Goal: Transaction & Acquisition: Obtain resource

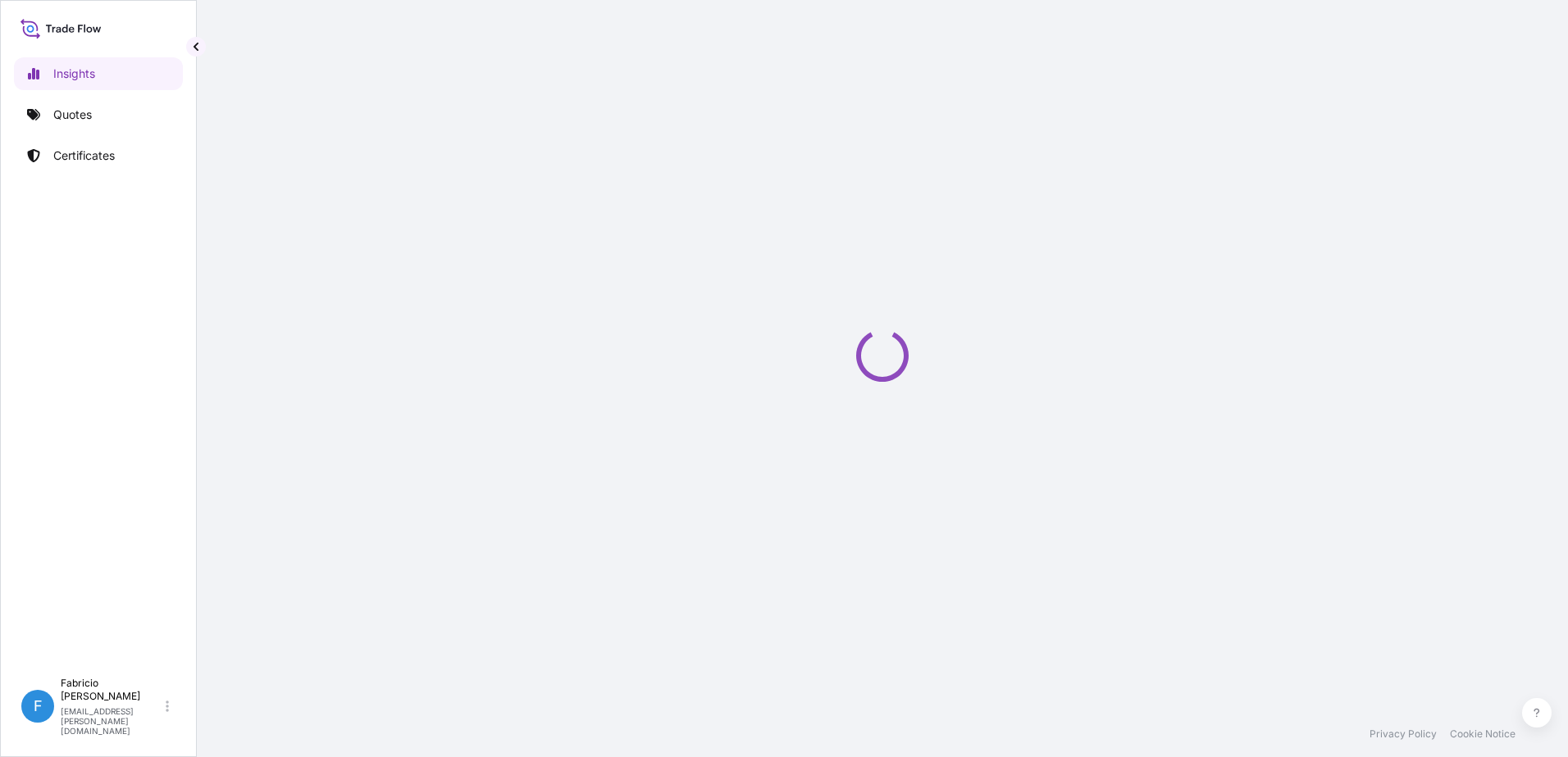
select select "2025"
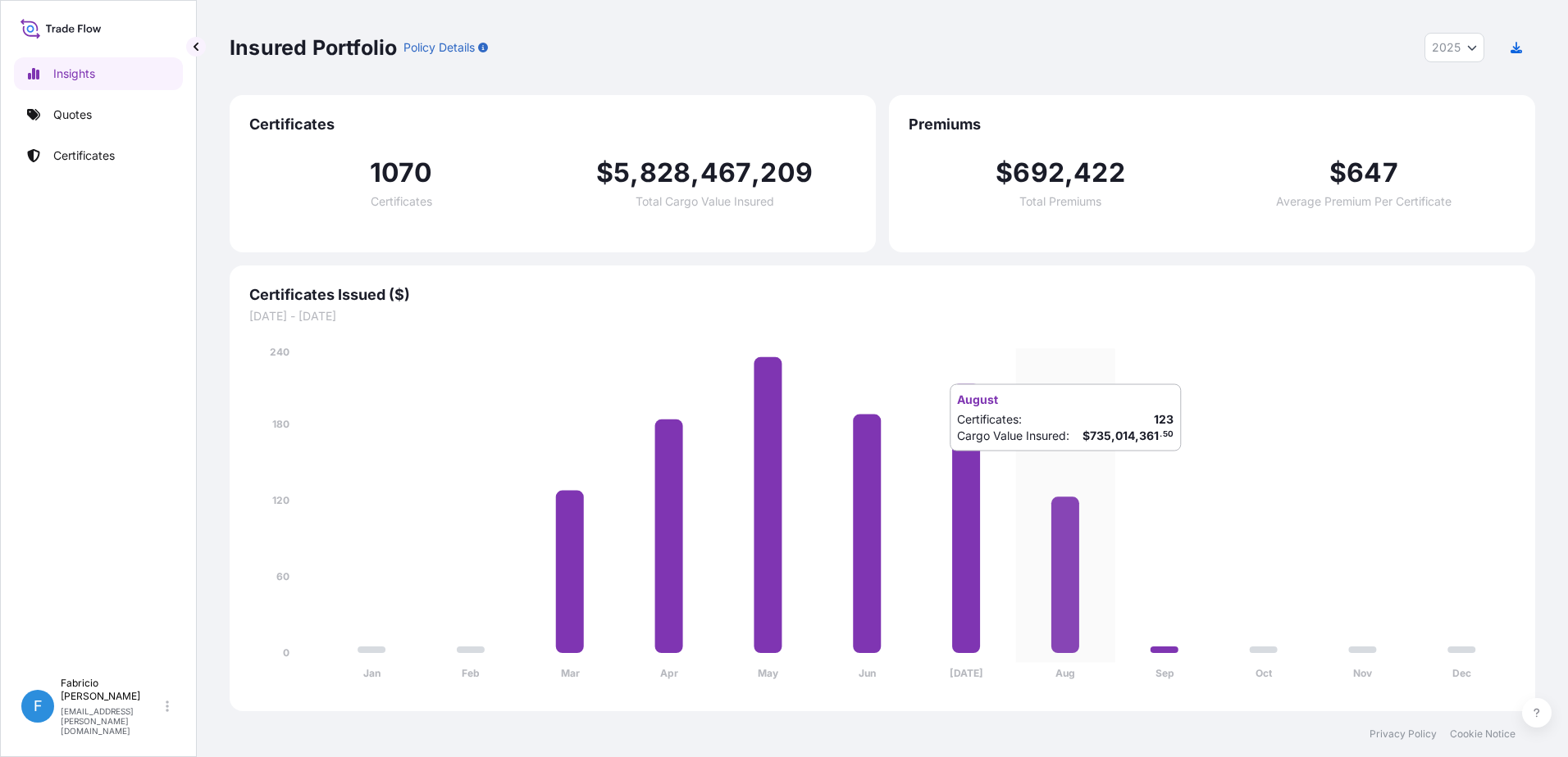
drag, startPoint x: 1086, startPoint y: 466, endPoint x: 1077, endPoint y: 465, distance: 9.1
click at [1086, 466] on icon "Jan Feb Mar Apr May Jun [DATE] Aug Sep Oct Nov Dec 0 60 120 180 240" at bounding box center [882, 518] width 1266 height 348
click at [68, 114] on p "Quotes" at bounding box center [72, 114] width 38 height 17
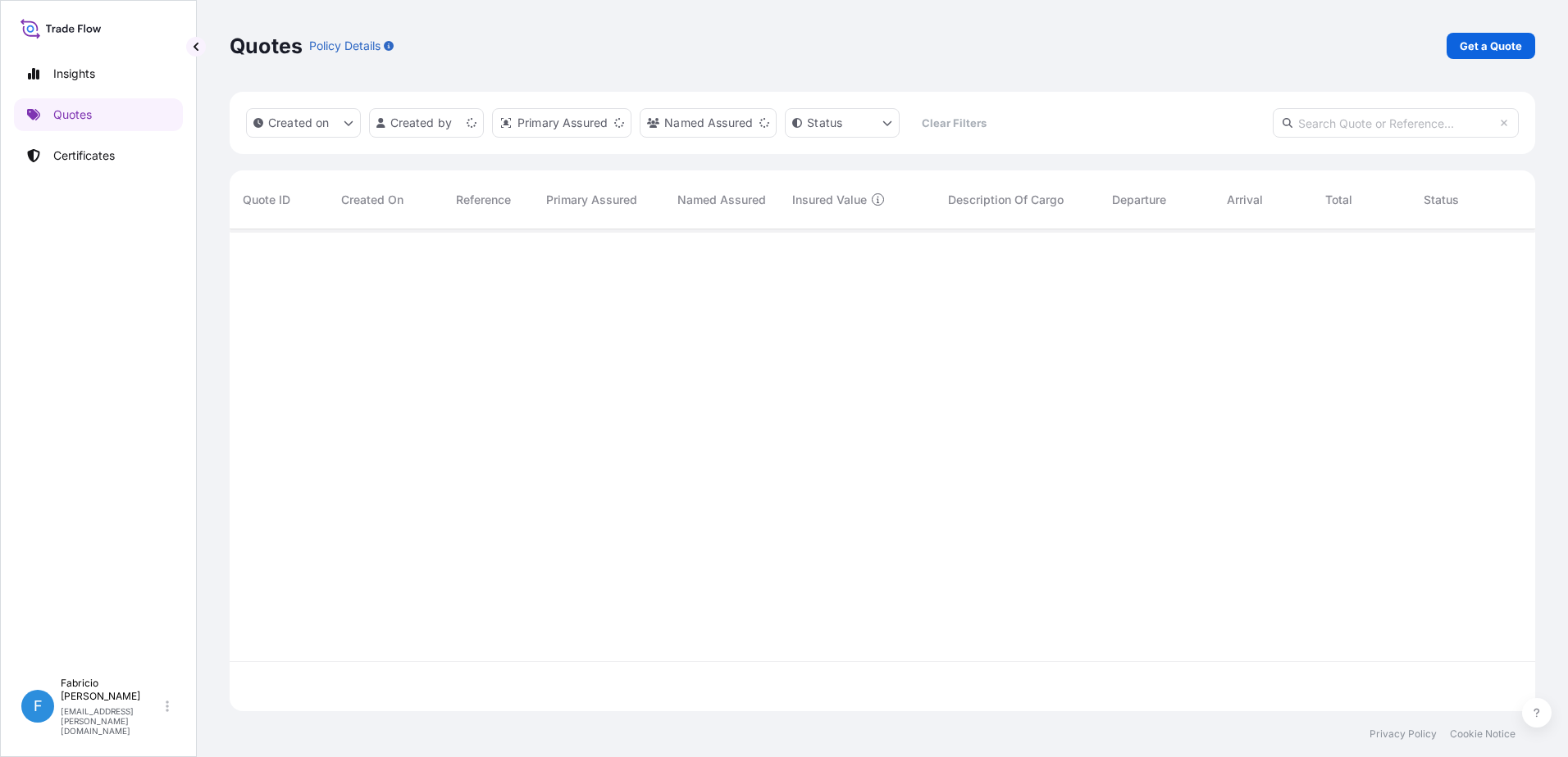
scroll to position [479, 1293]
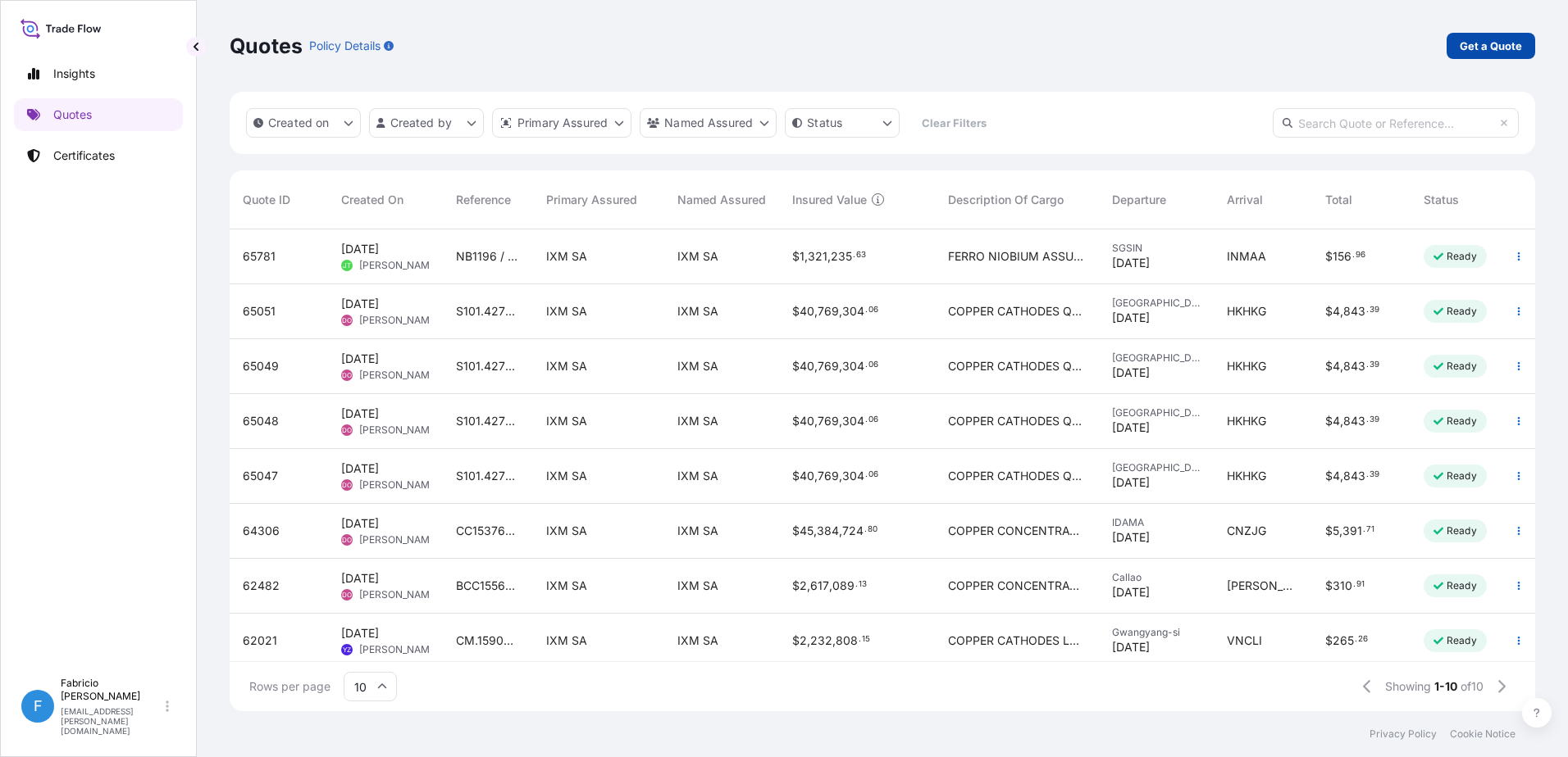
click at [1488, 44] on p "Get a Quote" at bounding box center [1491, 46] width 63 height 17
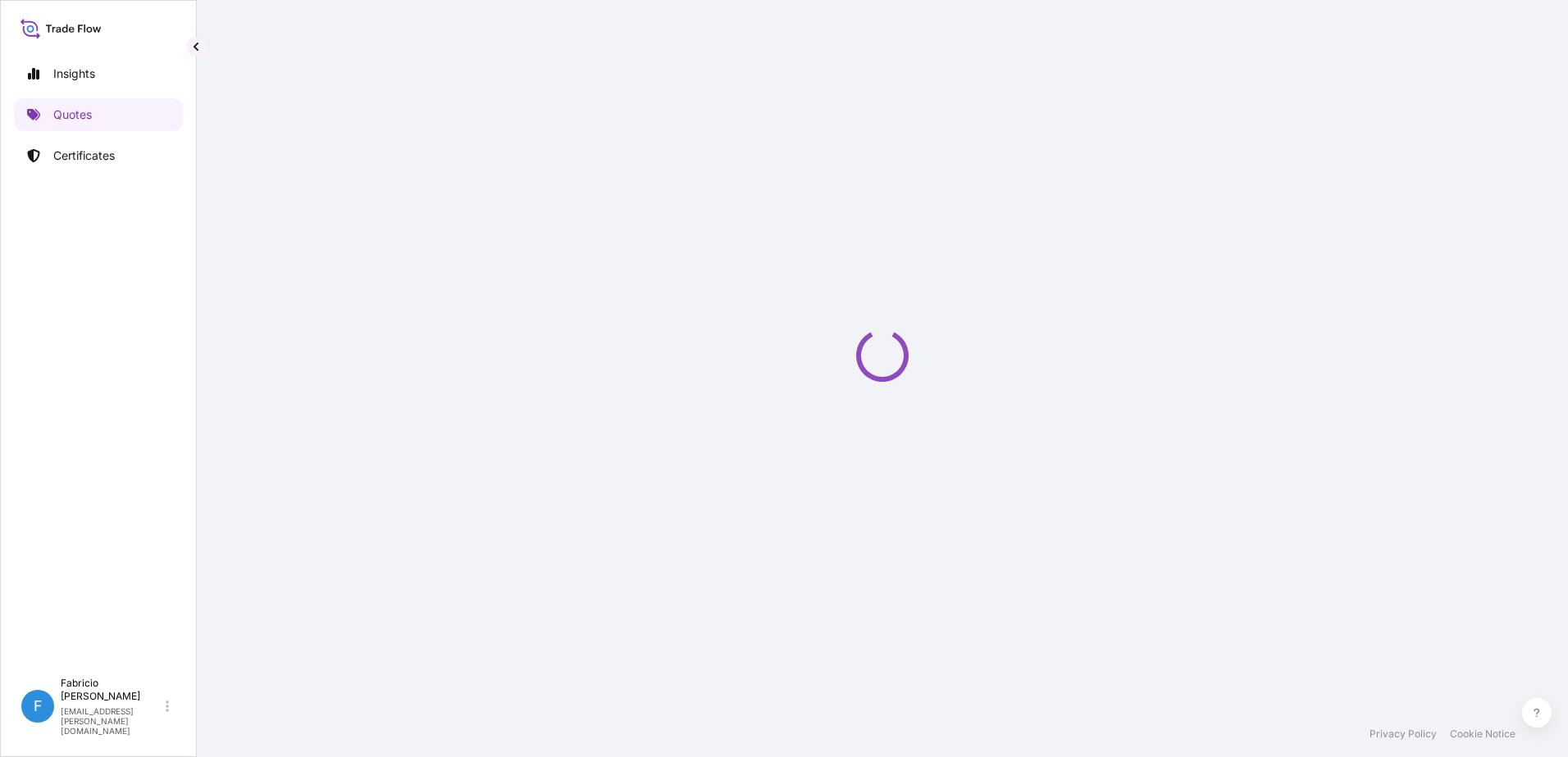
select select "Sea"
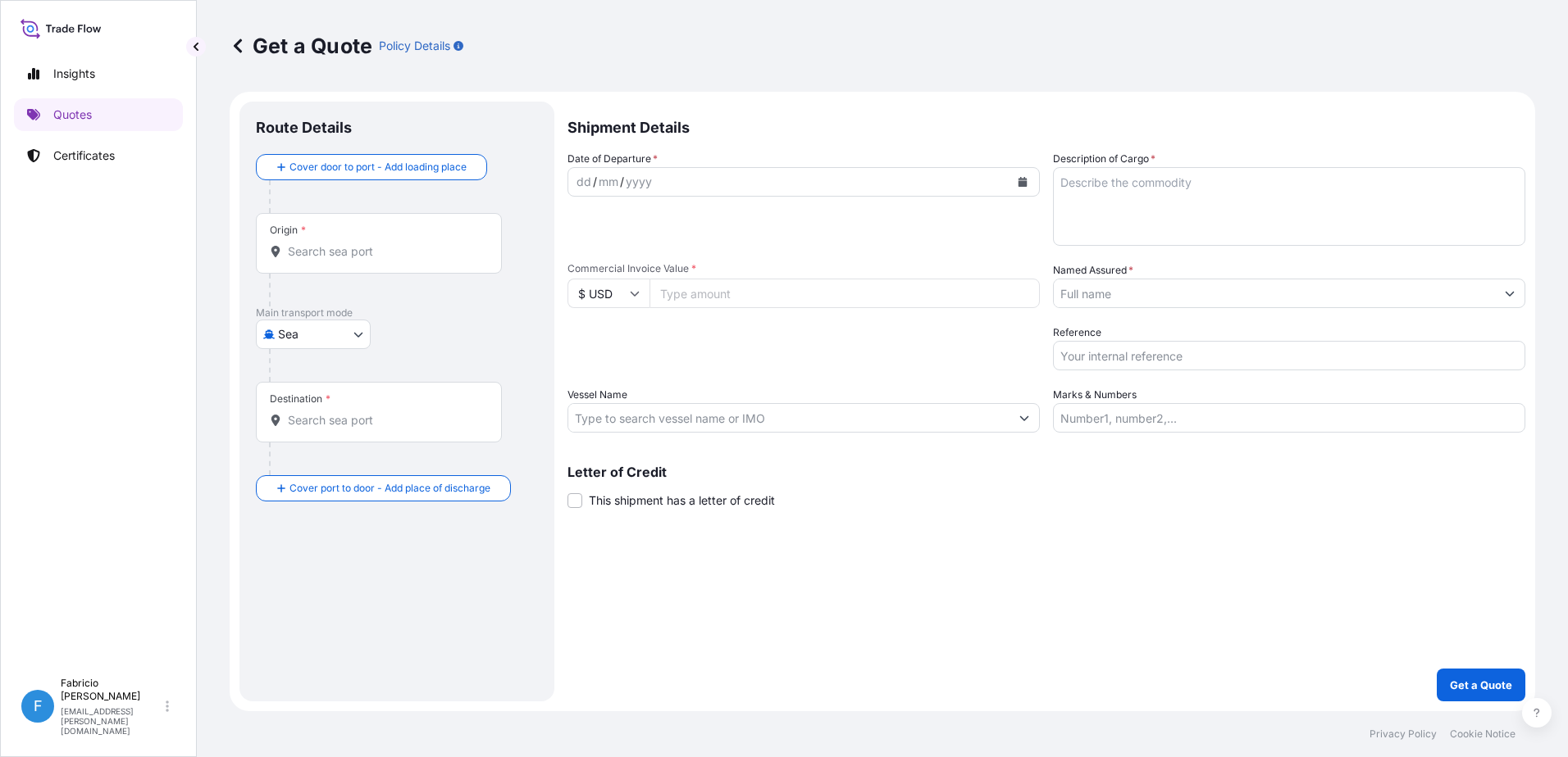
click at [350, 252] on input "Origin *" at bounding box center [385, 251] width 193 height 17
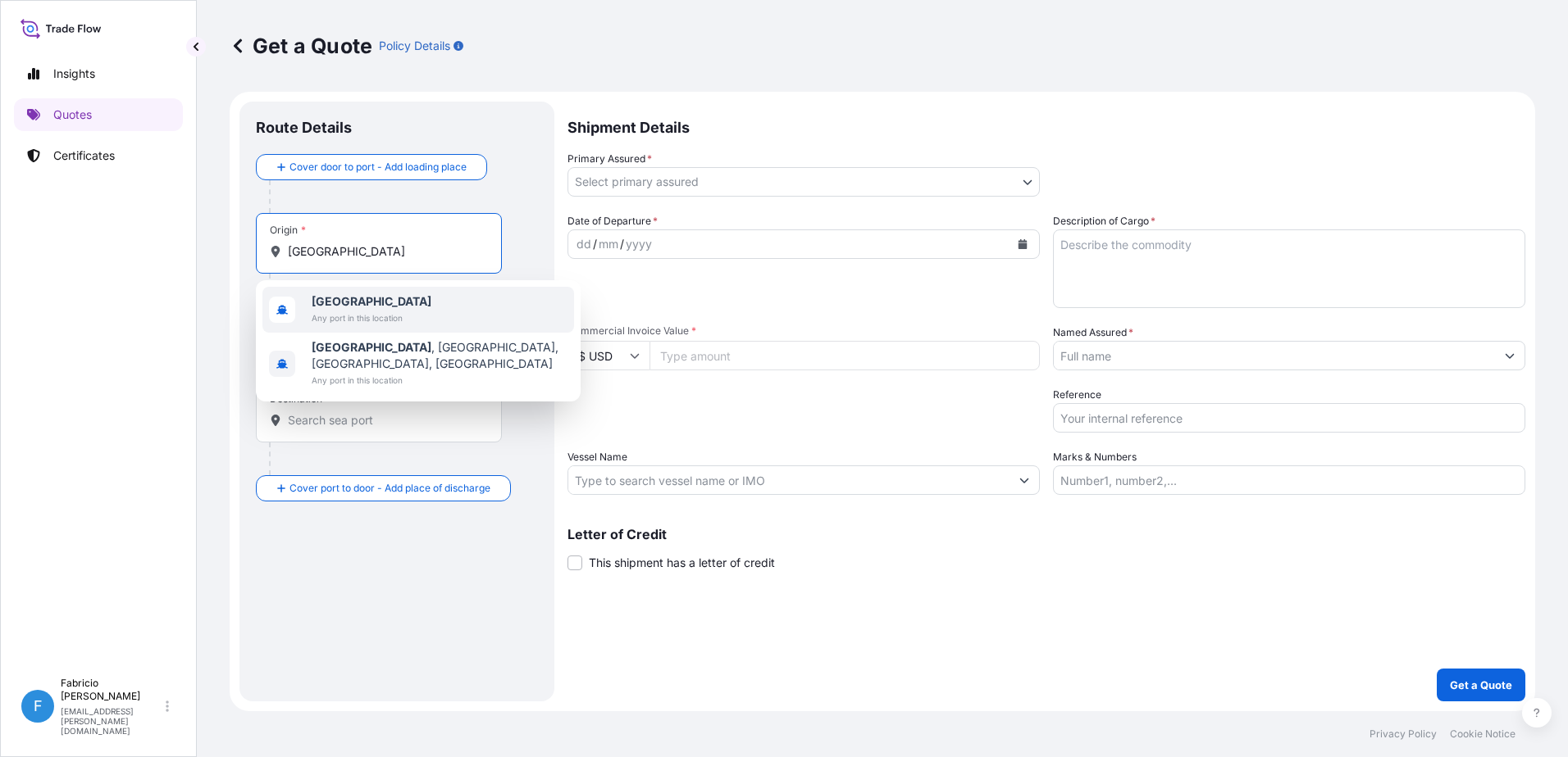
click at [347, 314] on span "Any port in this location" at bounding box center [371, 317] width 120 height 17
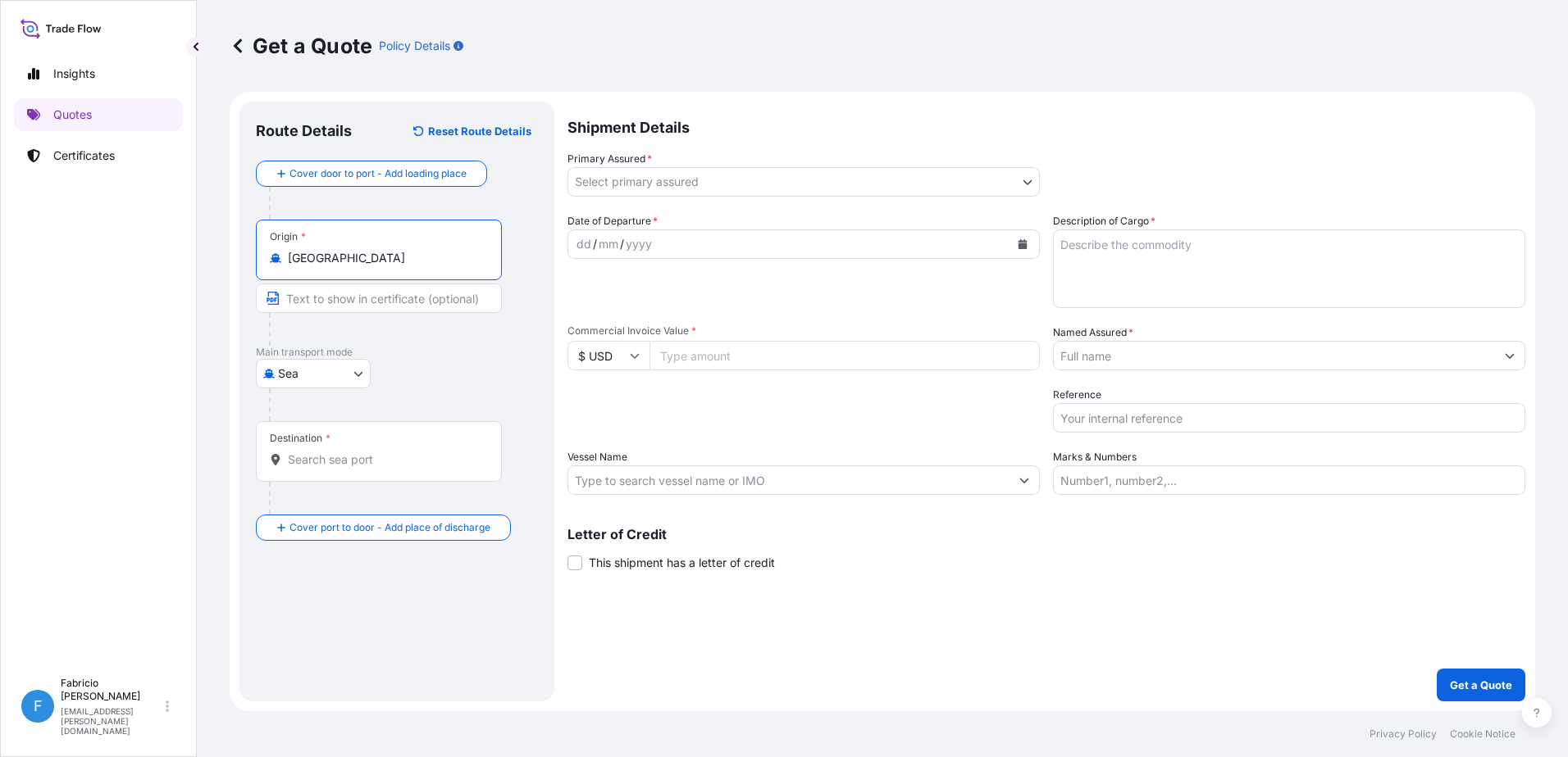
type input "[GEOGRAPHIC_DATA]"
click at [329, 467] on input "Destination *" at bounding box center [385, 459] width 193 height 17
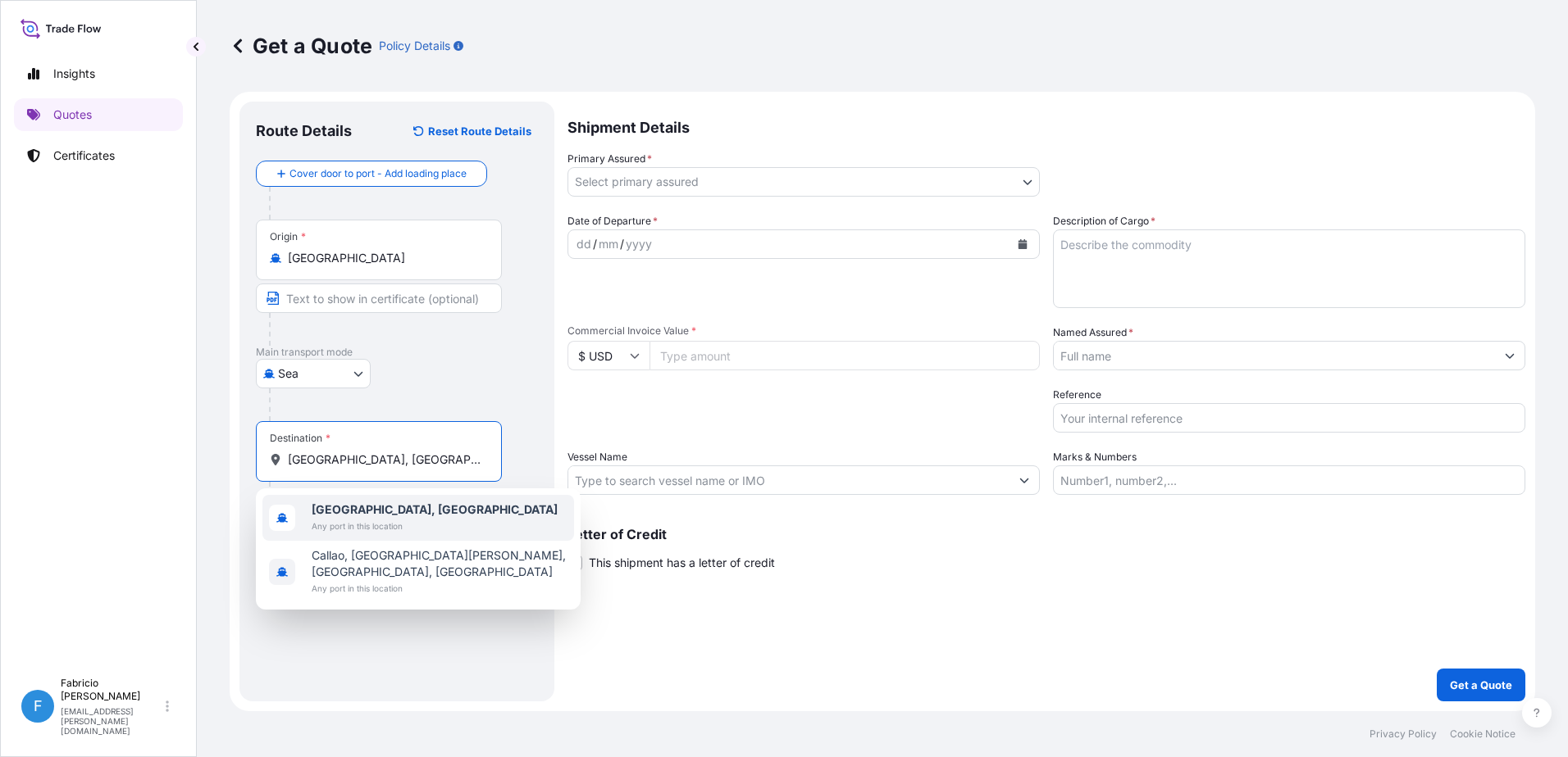
click at [370, 522] on span "Any port in this location" at bounding box center [435, 526] width 246 height 17
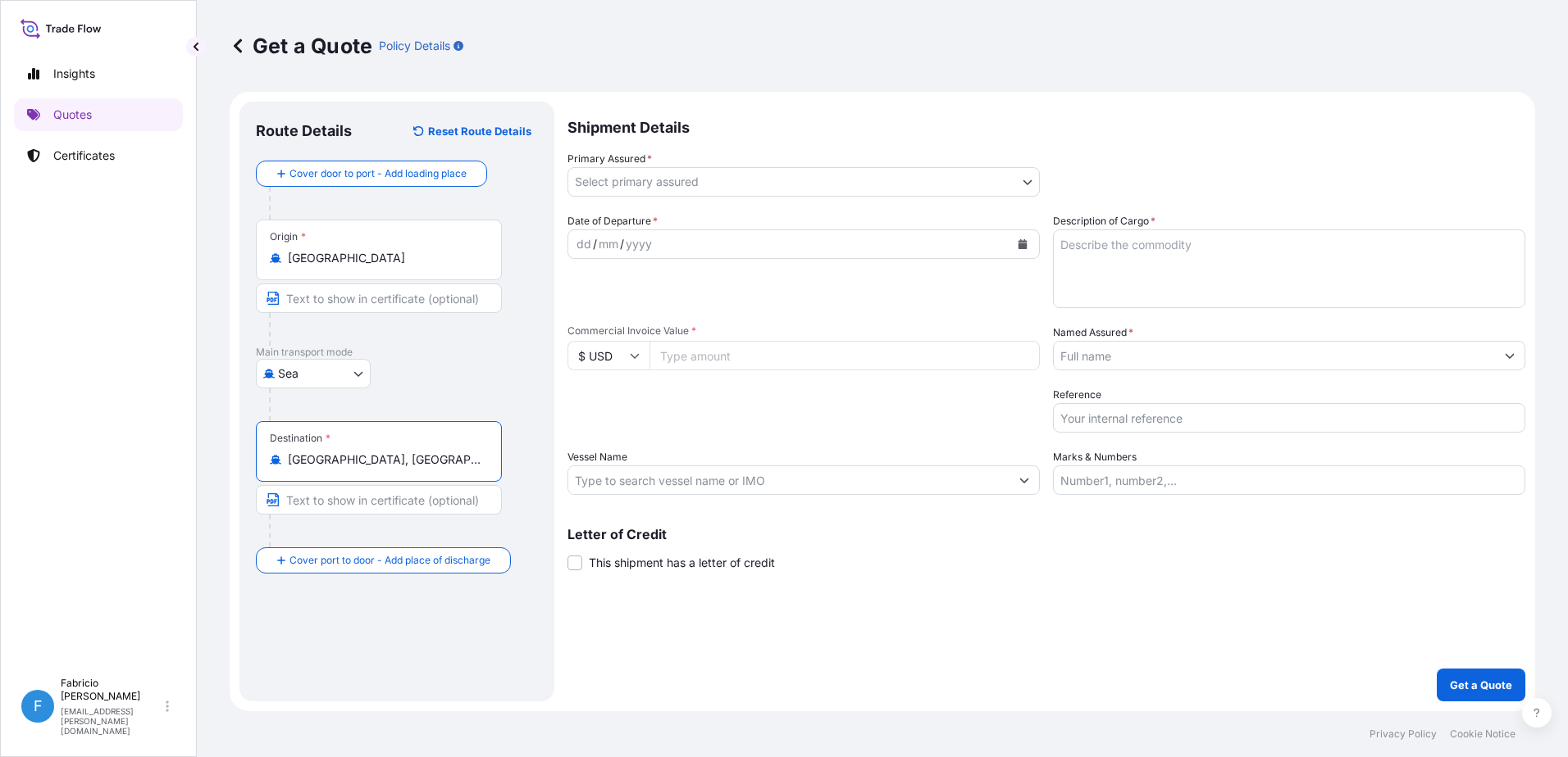
type input "[GEOGRAPHIC_DATA], [GEOGRAPHIC_DATA]"
click at [631, 181] on body "0 options available. 2 options available. Insights Quotes Certificates F [PERSO…" at bounding box center [784, 378] width 1568 height 757
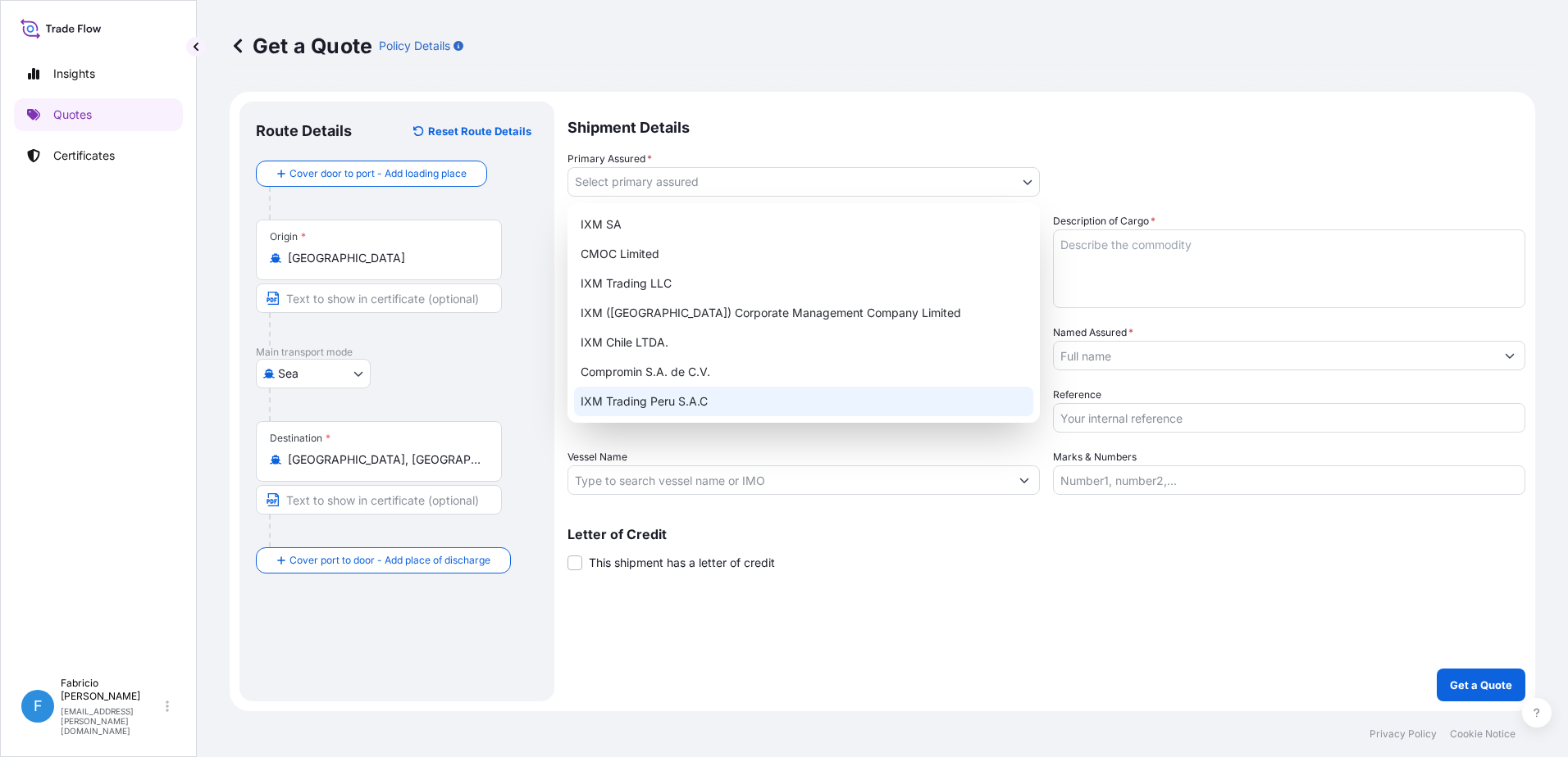
click at [647, 400] on div "IXM Trading Peru S.A.C" at bounding box center [803, 401] width 459 height 29
select select "31855"
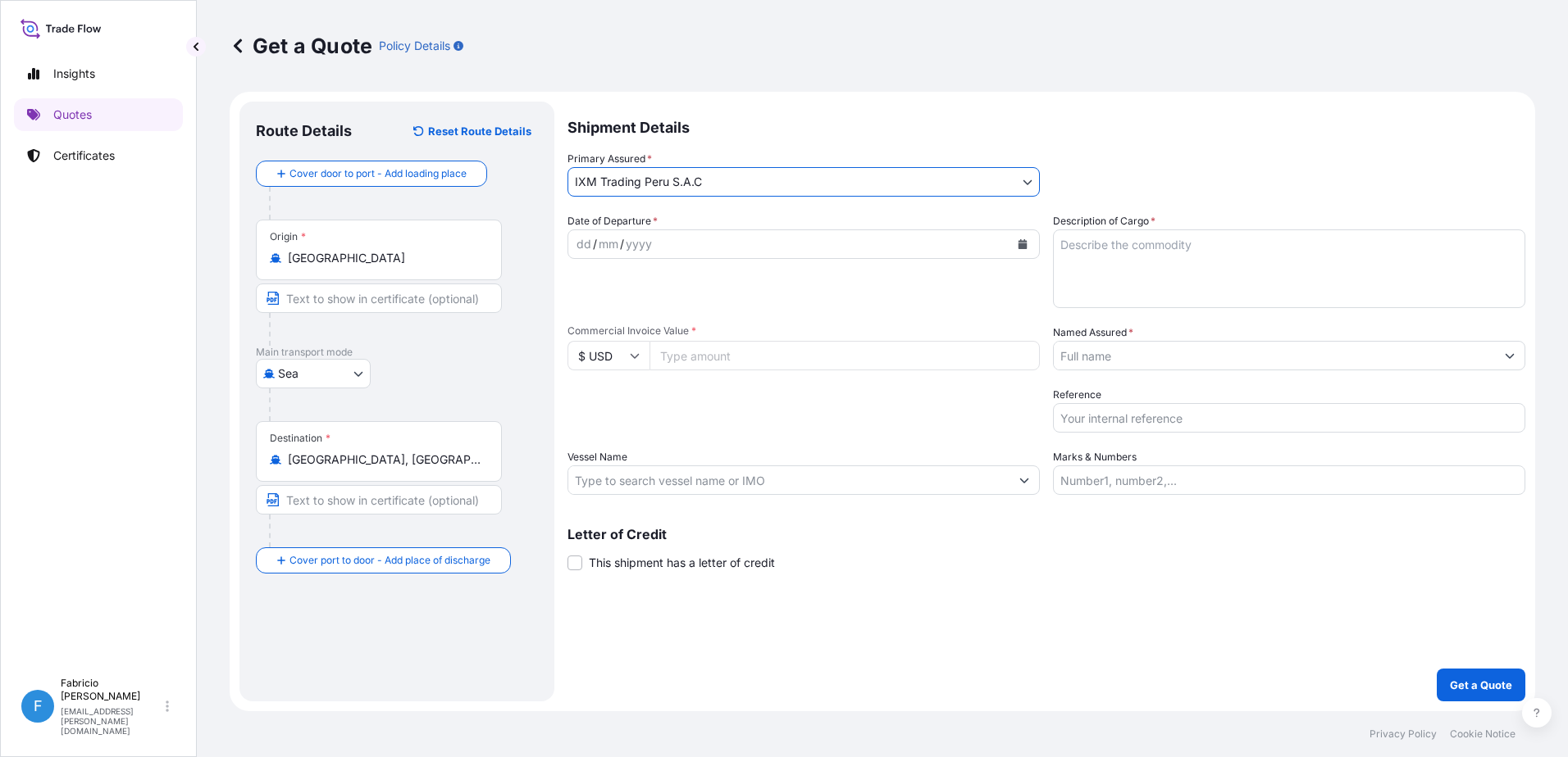
click at [645, 255] on div "dd / mm / yyyy" at bounding box center [789, 244] width 442 height 29
click at [647, 247] on div "yyyy" at bounding box center [639, 244] width 29 height 20
drag, startPoint x: 576, startPoint y: 242, endPoint x: 606, endPoint y: 246, distance: 30.3
click at [577, 242] on div "dd" at bounding box center [583, 244] width 18 height 20
click at [1171, 267] on textarea "Description of Cargo *" at bounding box center [1289, 269] width 472 height 79
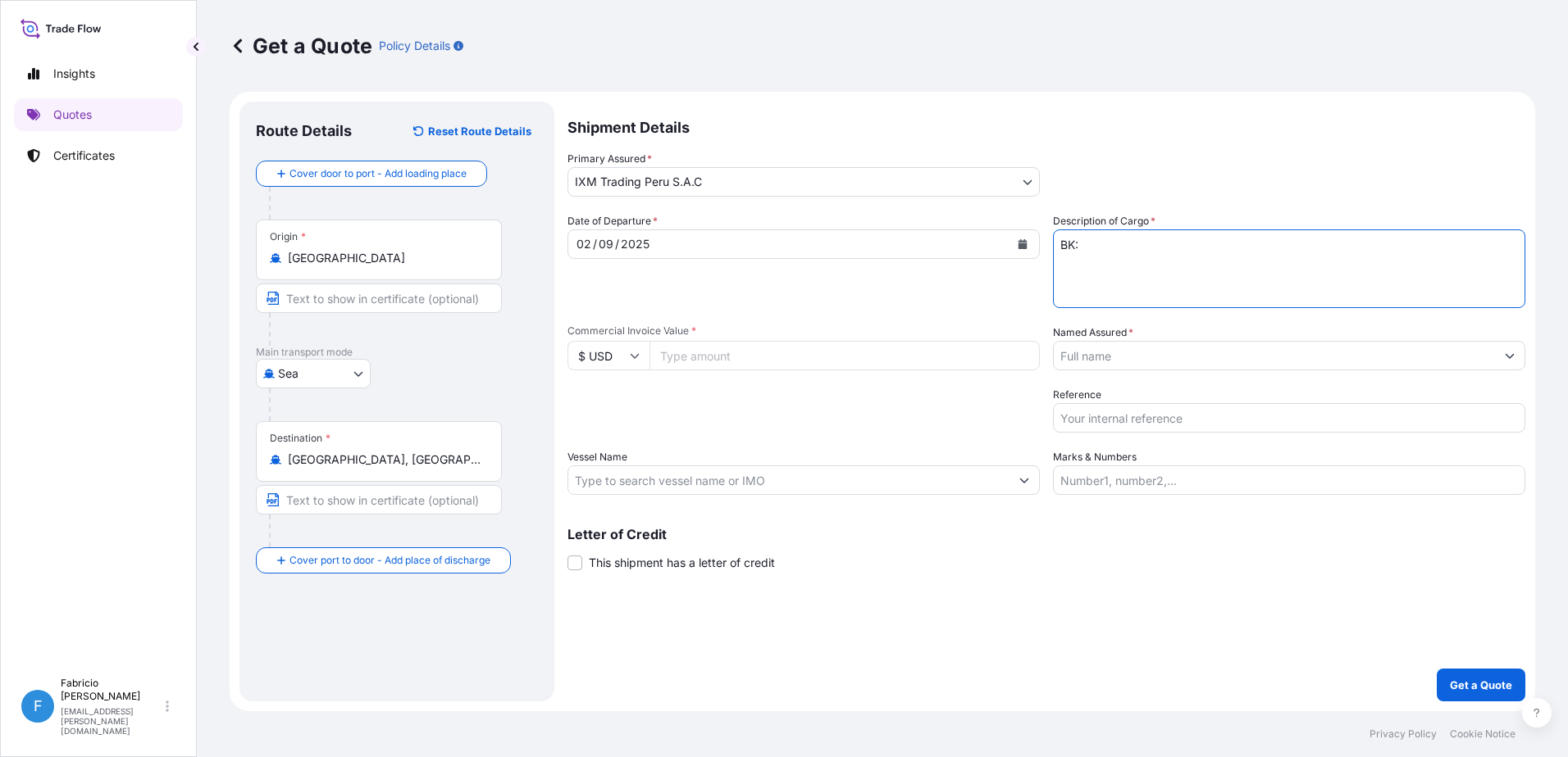
paste textarea "GQL0411783"
type textarea "BK: GQL0411783 Premium:"
click at [776, 359] on input "Commercial Invoice Value *" at bounding box center [844, 356] width 390 height 29
click at [697, 349] on input "Commercial Invoice Value *" at bounding box center [844, 356] width 390 height 29
paste input "231083.84"
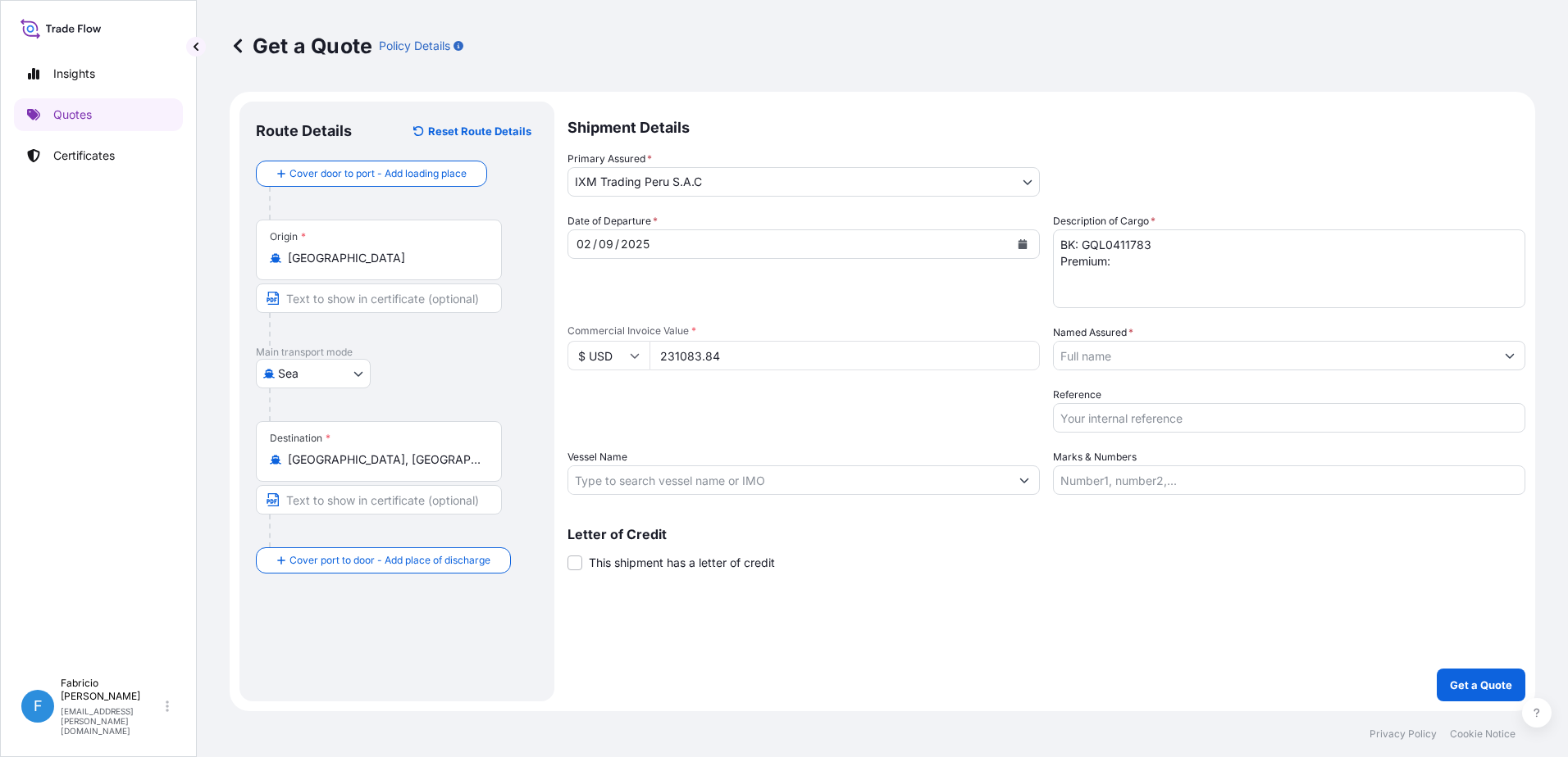
click at [840, 416] on div "Packing Category Type to search a container mode Please select a primary mode o…" at bounding box center [803, 409] width 472 height 46
click at [714, 341] on input "231083.84" at bounding box center [844, 356] width 390 height 29
click at [1436, 669] on button "Get a Quote" at bounding box center [1480, 686] width 89 height 33
click at [840, 361] on input "231083.84" at bounding box center [844, 356] width 390 height 29
type input "232000"
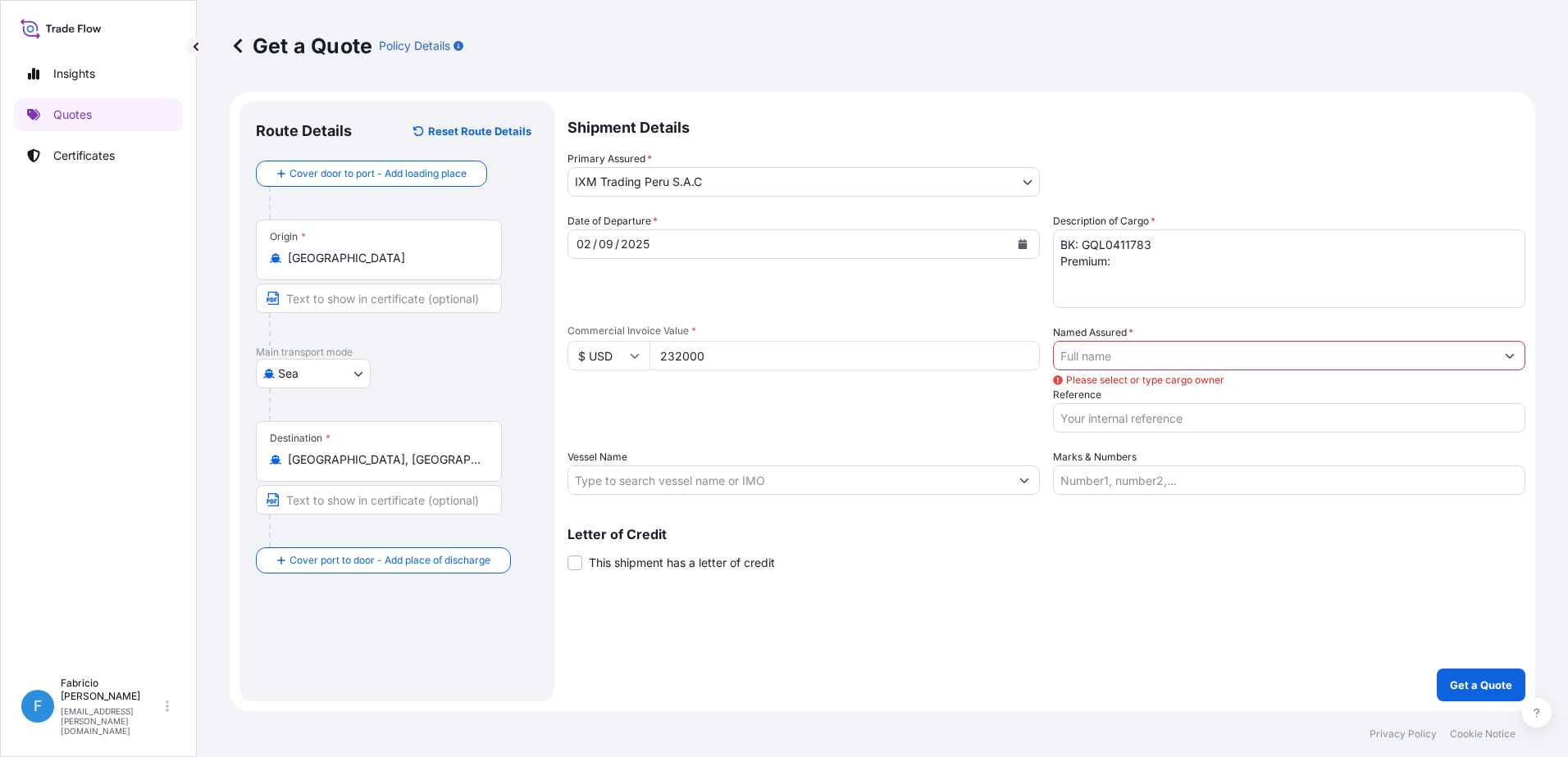
click at [1436, 669] on button "Get a Quote" at bounding box center [1480, 686] width 89 height 33
click at [855, 382] on div "Date of Departure * [DATE] Cargo Category * Metals of every type and descriptio…" at bounding box center [1046, 354] width 957 height 282
click at [1099, 369] on input "Named Assured *" at bounding box center [1274, 356] width 442 height 29
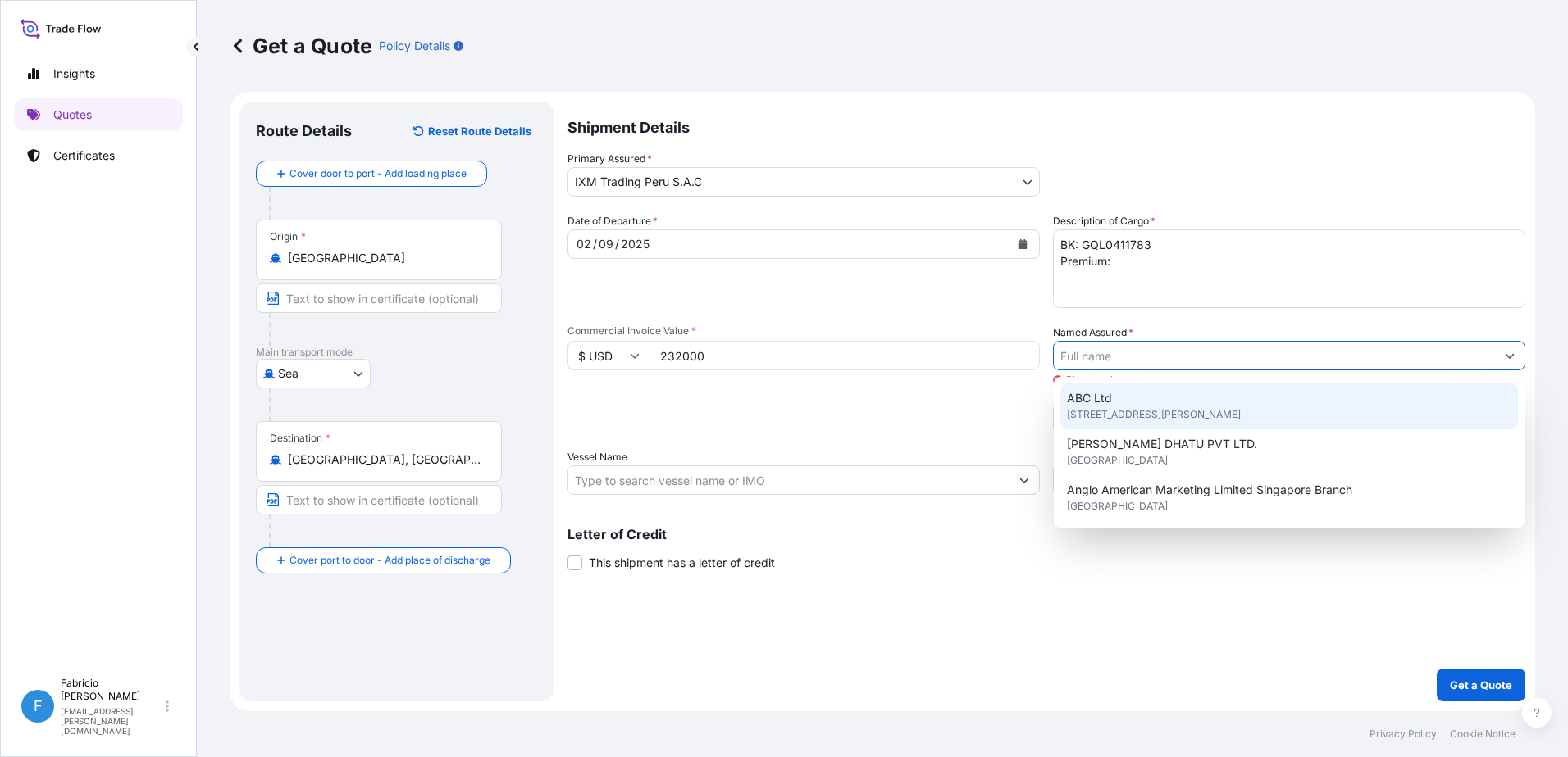
type input "X"
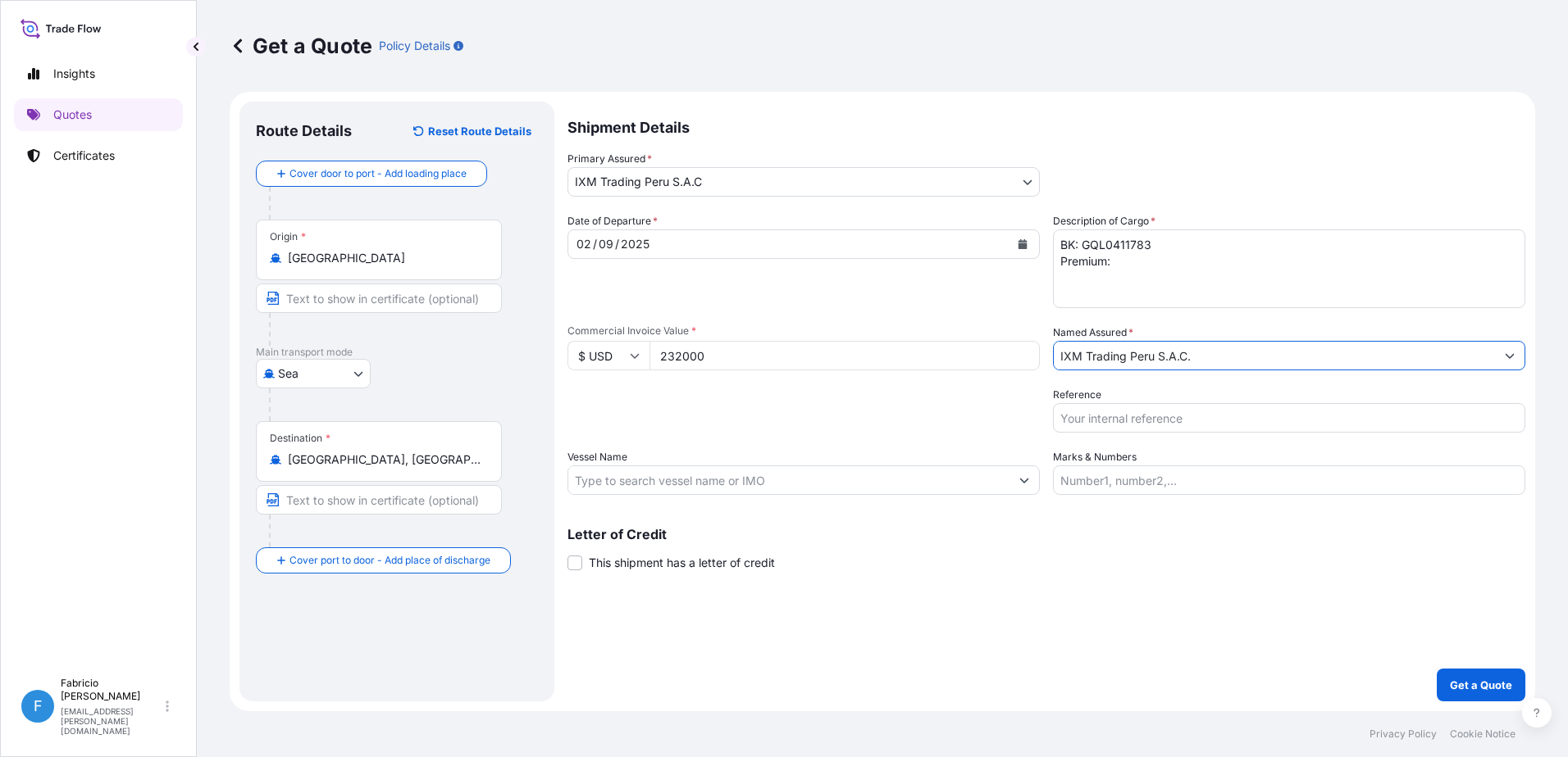
type input "IXM Trading Peru S.A.C."
click at [1110, 431] on input "Reference" at bounding box center [1289, 418] width 472 height 29
type input "LC5007"
click at [677, 472] on input "Vessel Name" at bounding box center [789, 481] width 442 height 29
type input "GUAYAQUIL EXPRESS"
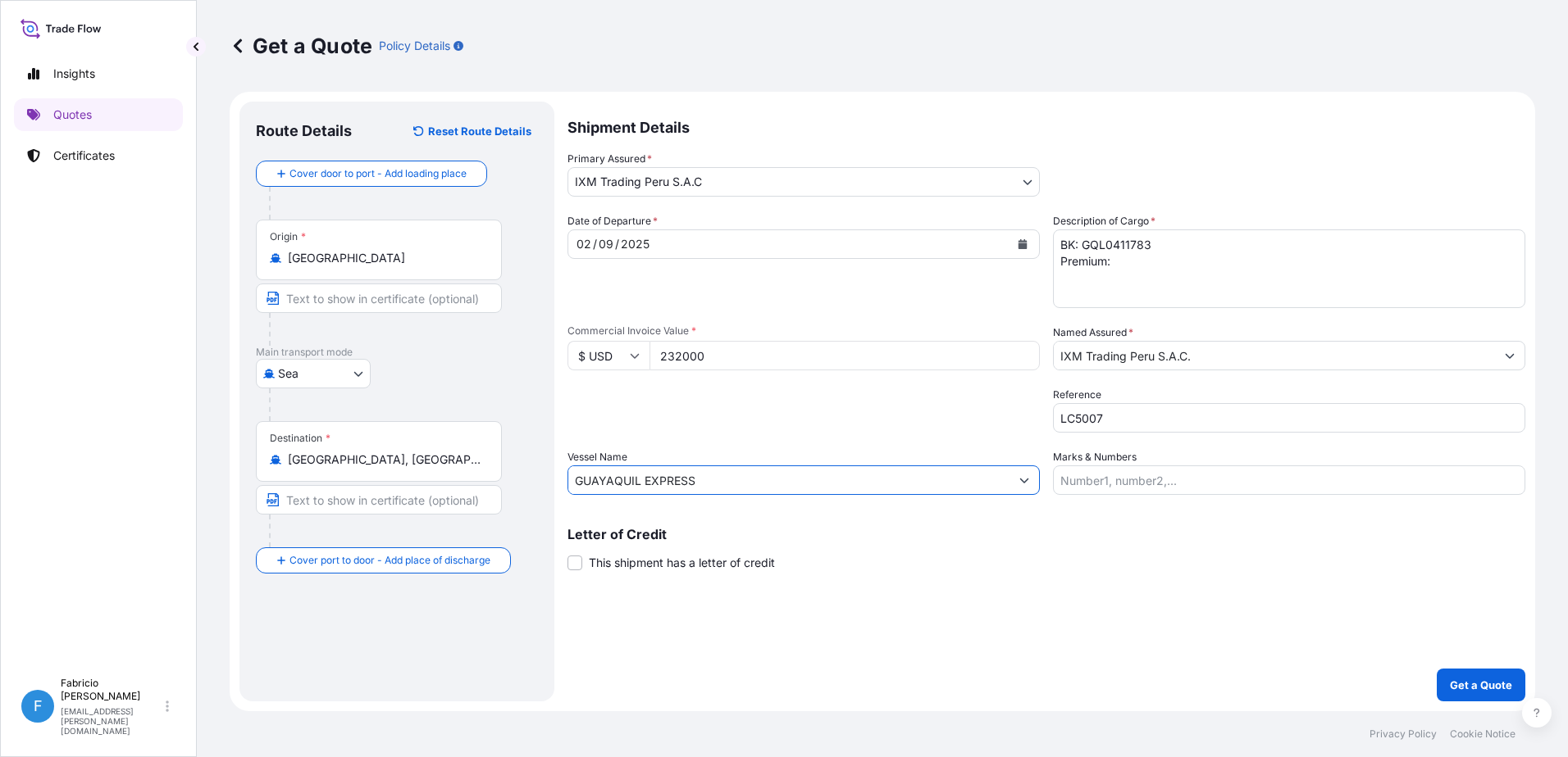
click at [1122, 483] on input "Marks & Numbers" at bounding box center [1289, 481] width 472 height 29
click at [1031, 522] on div "Letter of Credit This shipment has a letter of credit Letter of credit * Letter…" at bounding box center [1046, 539] width 957 height 63
click at [1104, 489] on input "Marks & Numbers" at bounding box center [1289, 481] width 472 height 29
type input "4"
click at [1104, 547] on div "Letter of Credit This shipment has a letter of credit Letter of credit * Letter…" at bounding box center [1046, 549] width 957 height 43
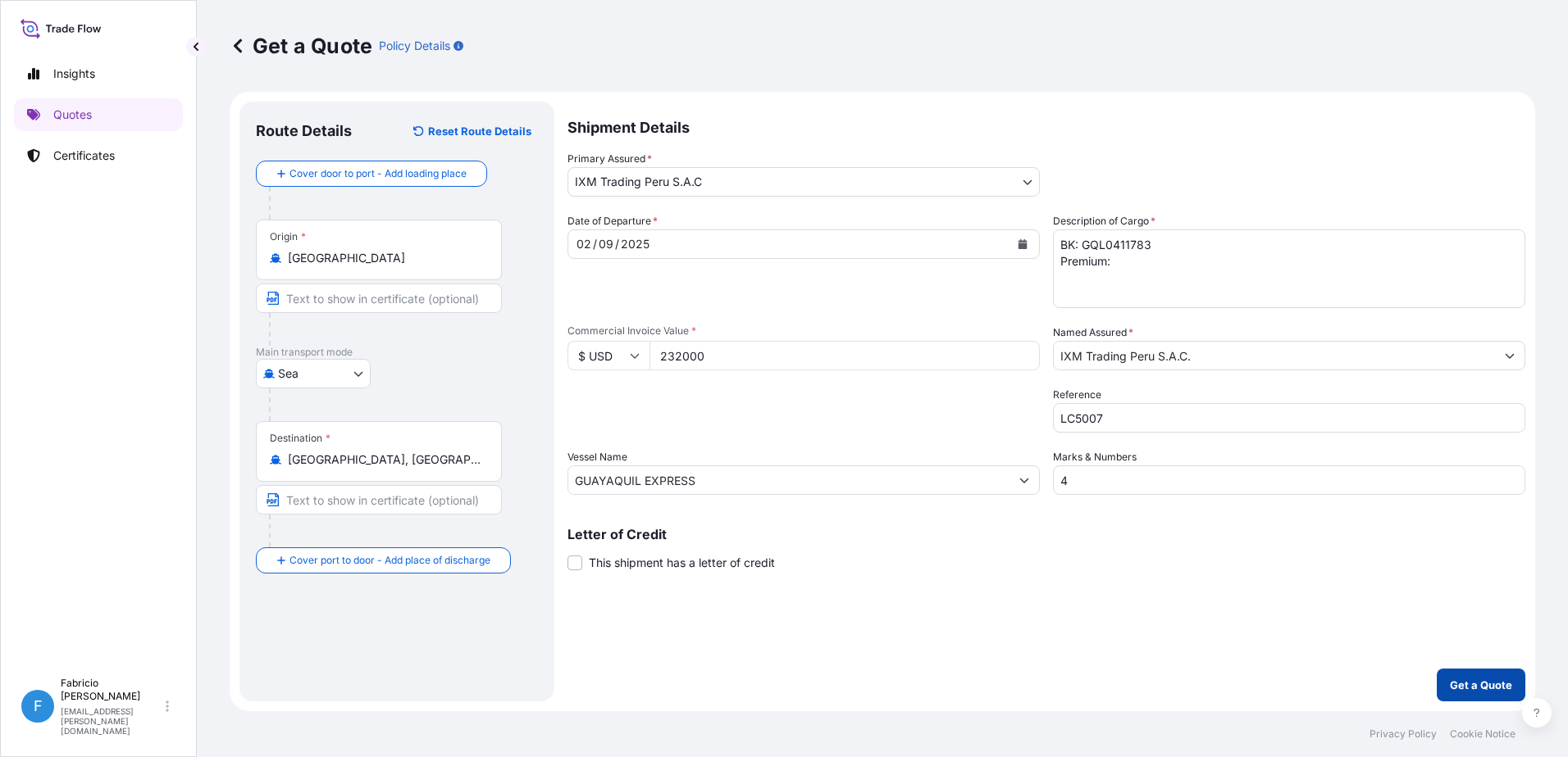
click at [1476, 676] on button "Get a Quote" at bounding box center [1480, 686] width 89 height 33
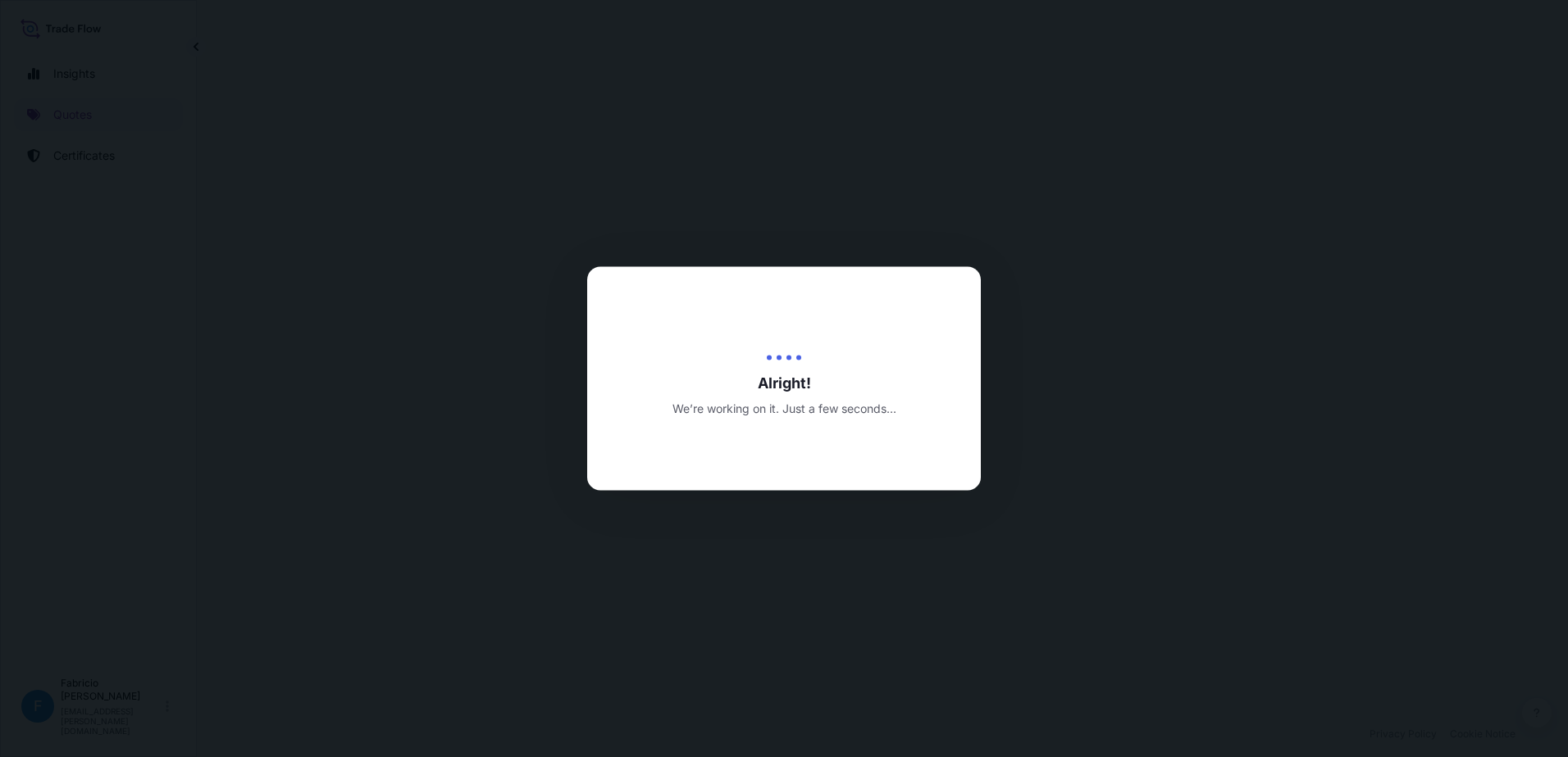
select select "Sea"
select select "31855"
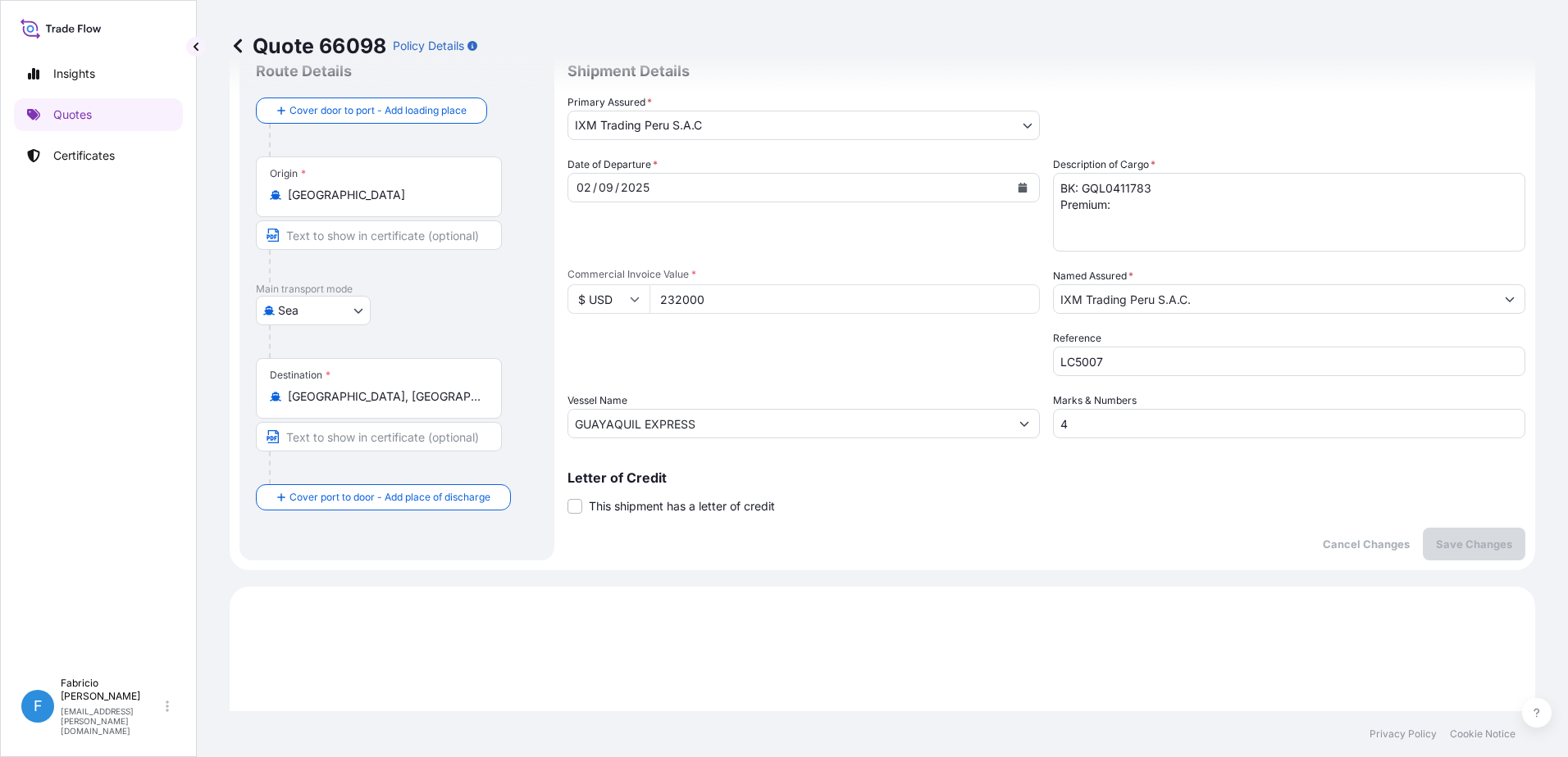
scroll to position [15, 0]
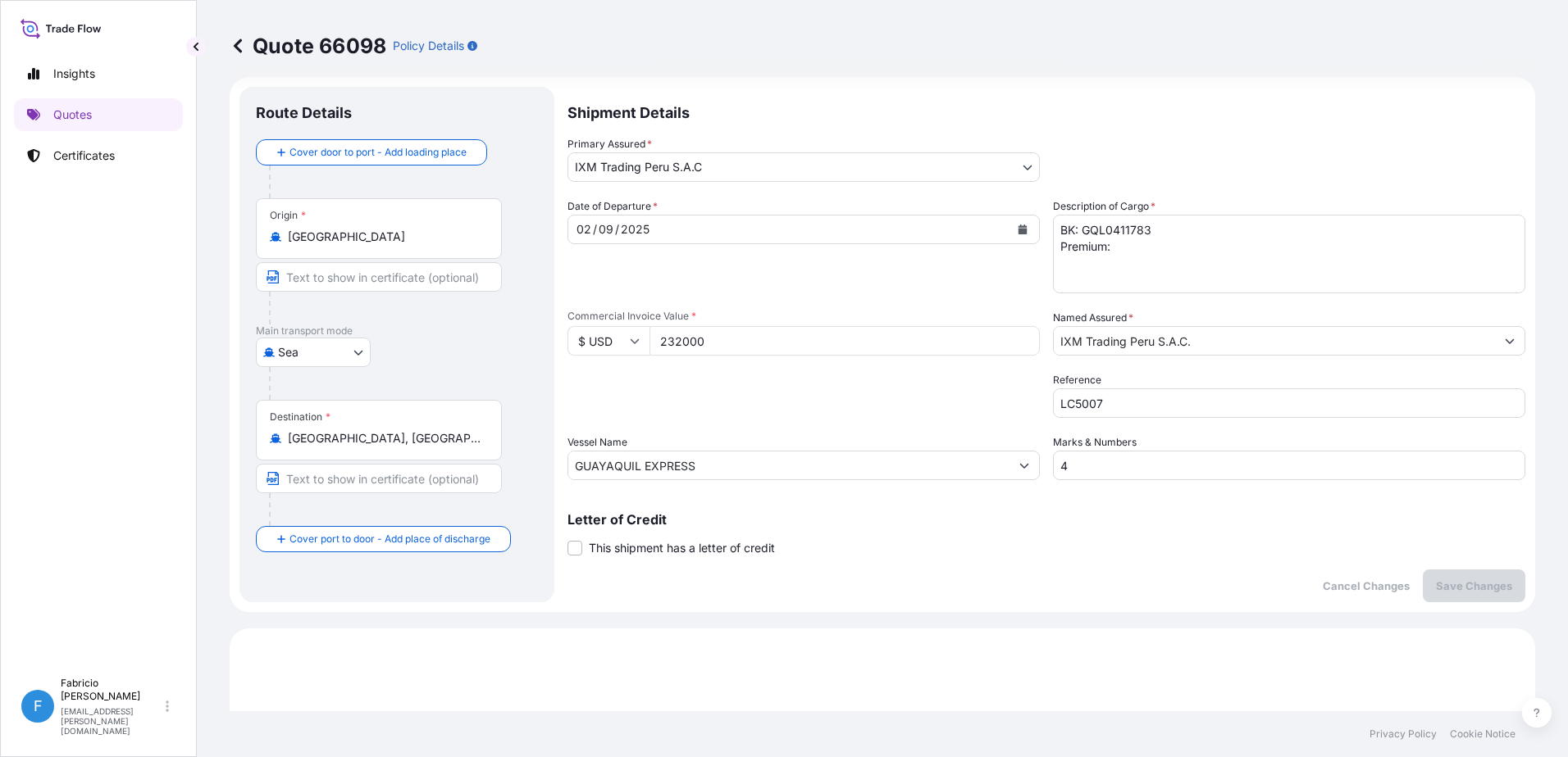
click at [1121, 250] on textarea "BK: GQL0411783 Premium:" at bounding box center [1289, 254] width 472 height 79
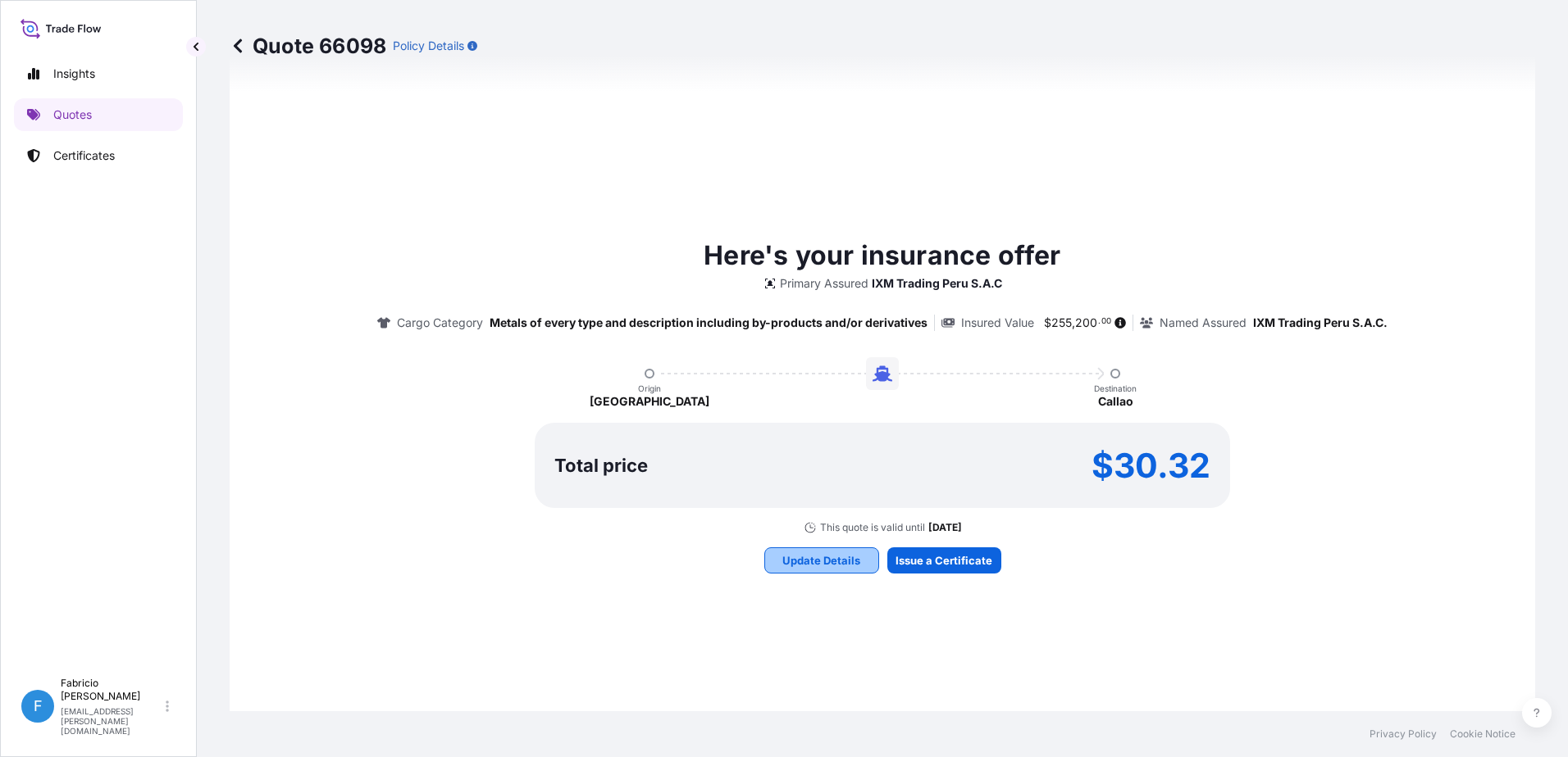
click at [799, 553] on p "Update Details" at bounding box center [822, 561] width 78 height 17
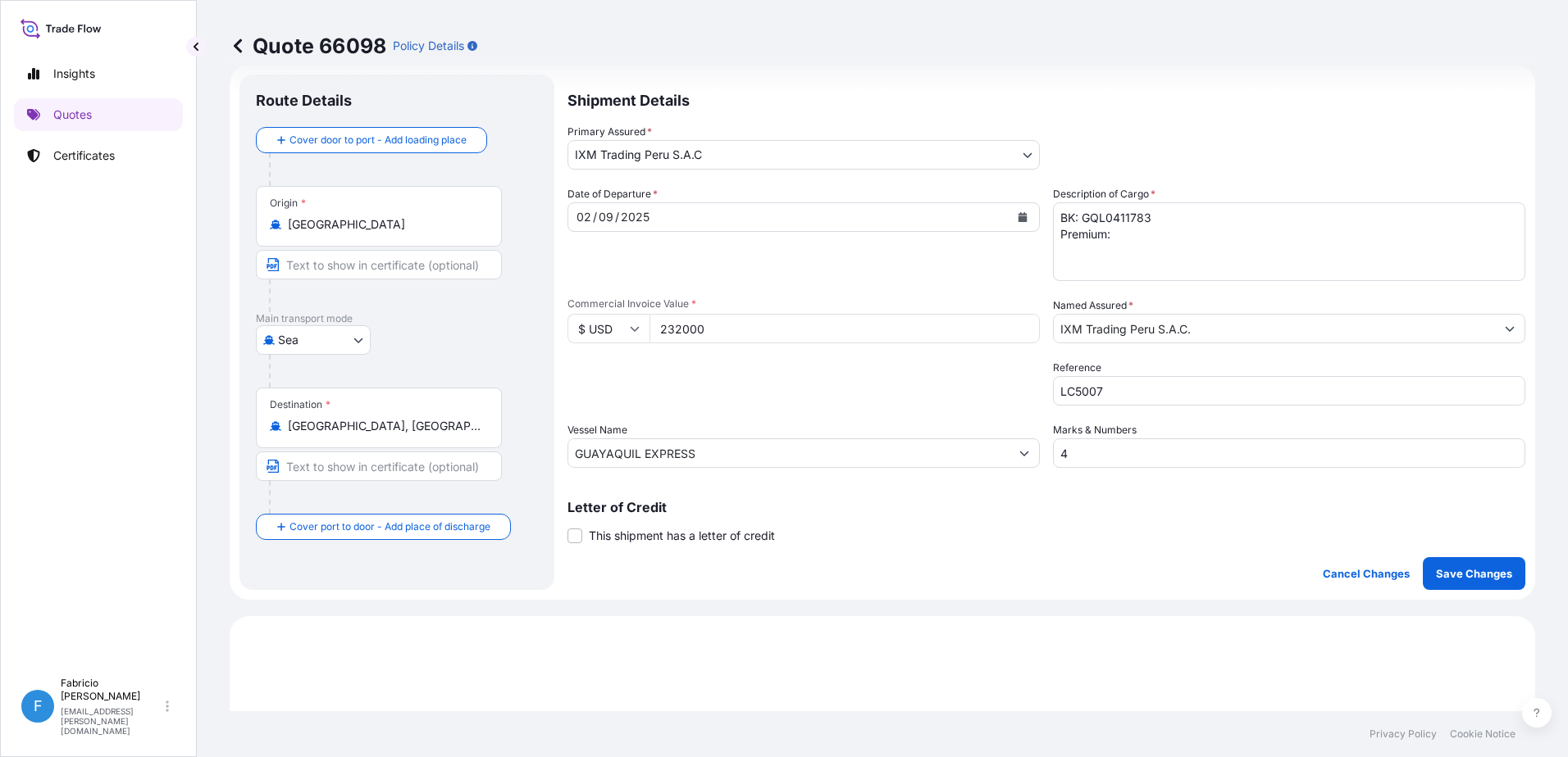
scroll to position [26, 0]
click at [1115, 249] on textarea "BK: GQL0411783 Premium:" at bounding box center [1289, 242] width 472 height 79
type textarea "BK: GQL0411783 Premium: 30.32 Copper Concentrates"
click at [1460, 573] on p "Save Changes" at bounding box center [1474, 574] width 76 height 17
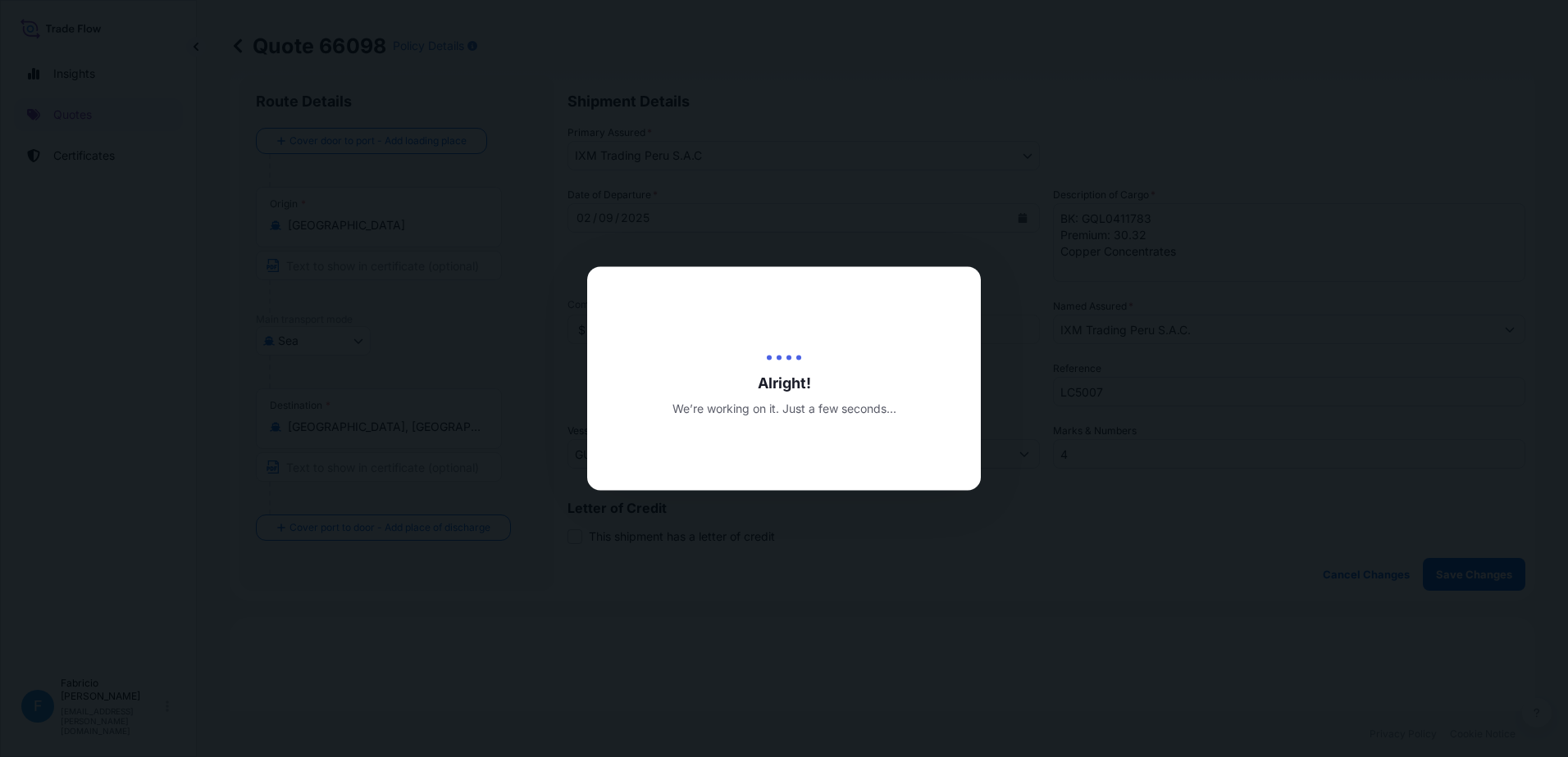
type input "[DATE]"
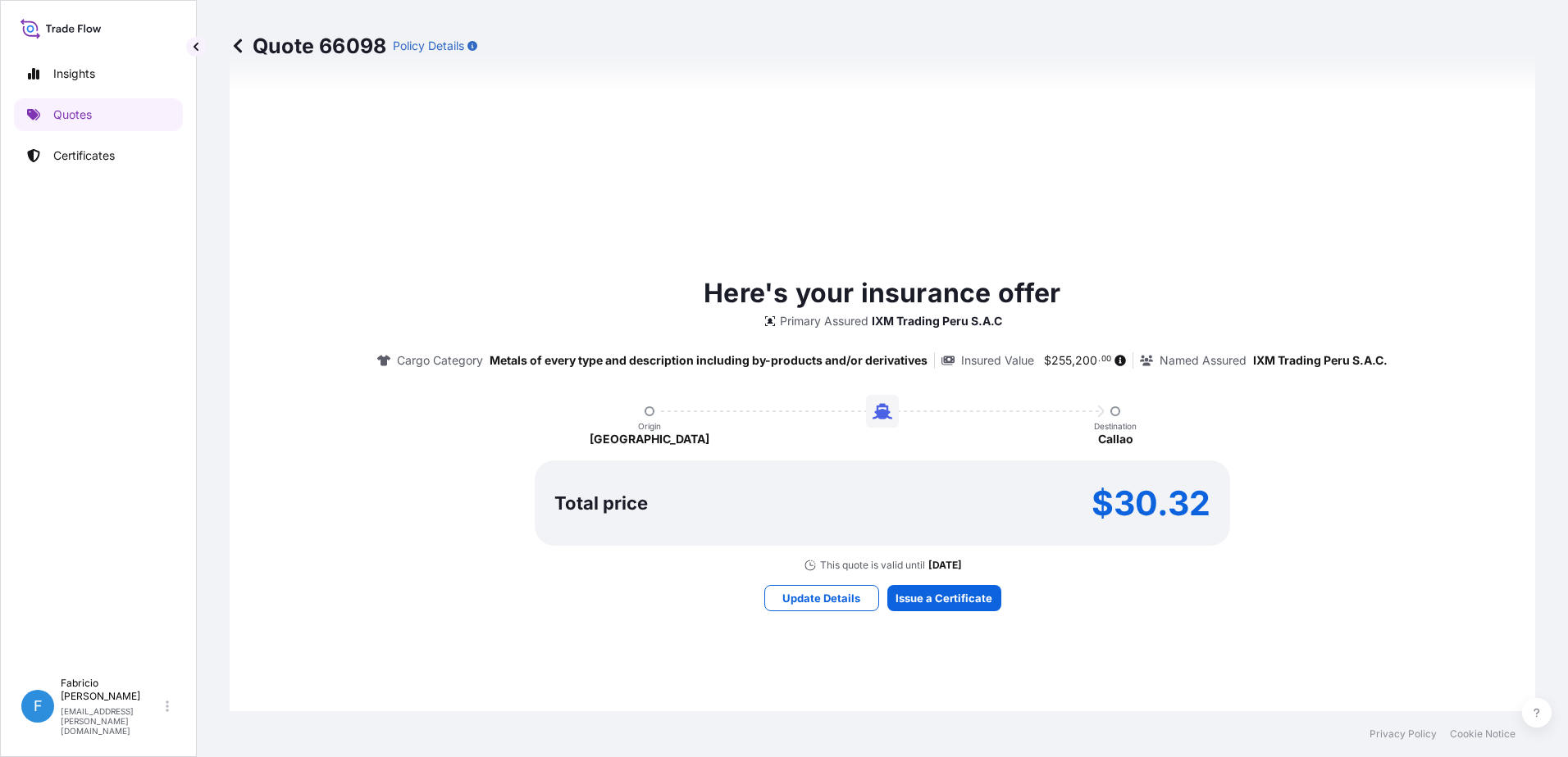
scroll to position [698, 0]
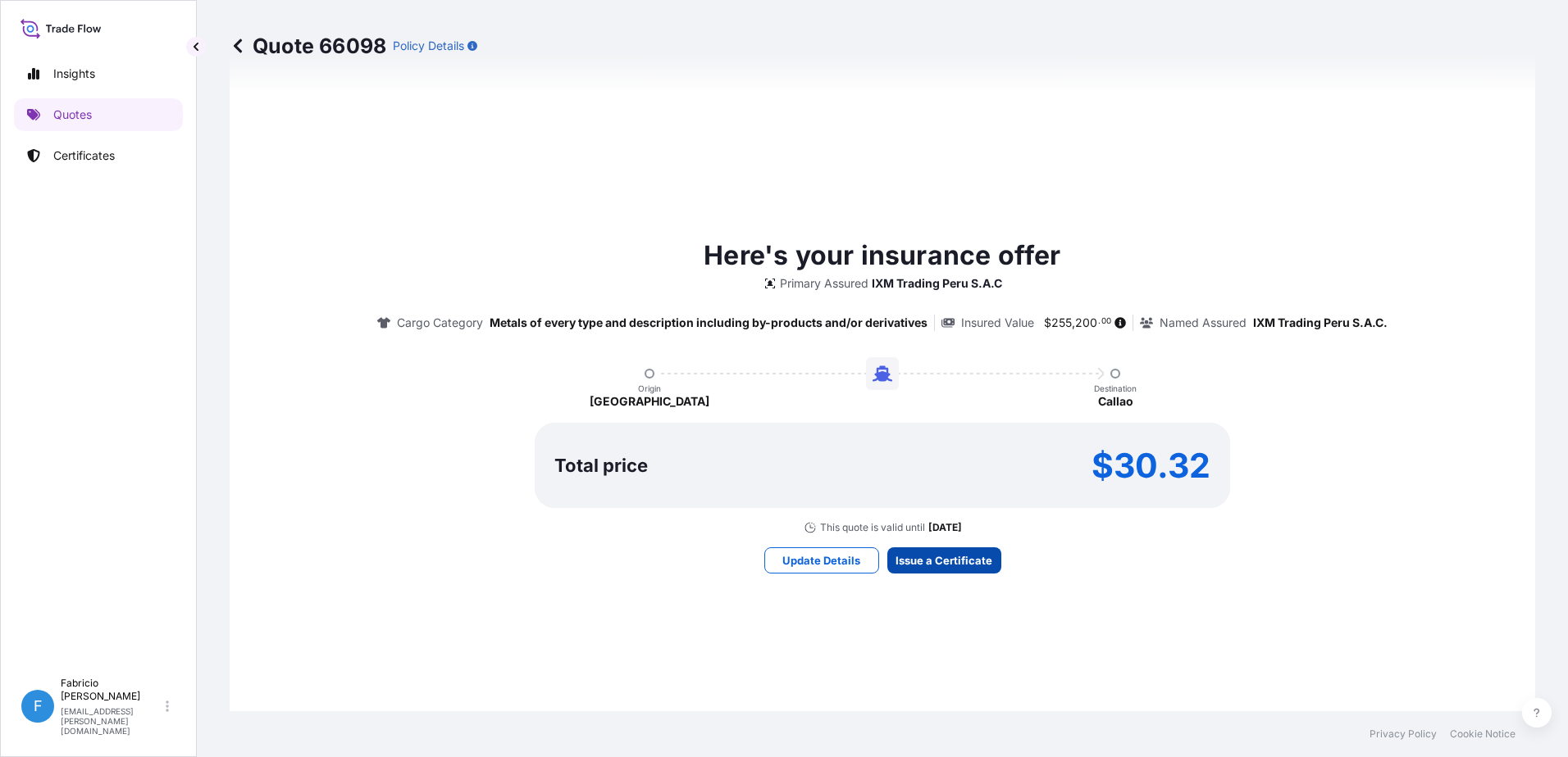
select select "Sea"
select select "31855"
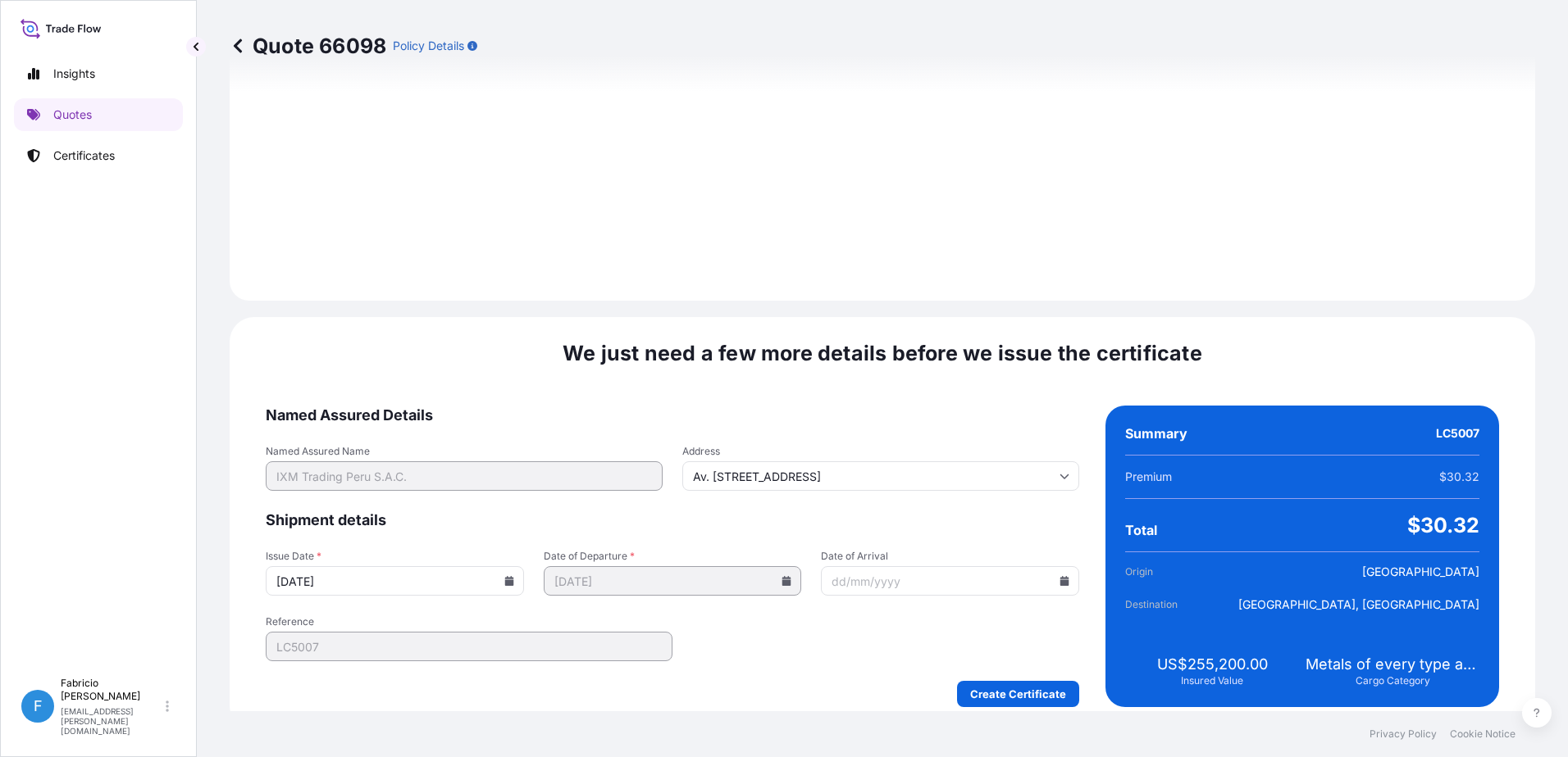
scroll to position [1710, 0]
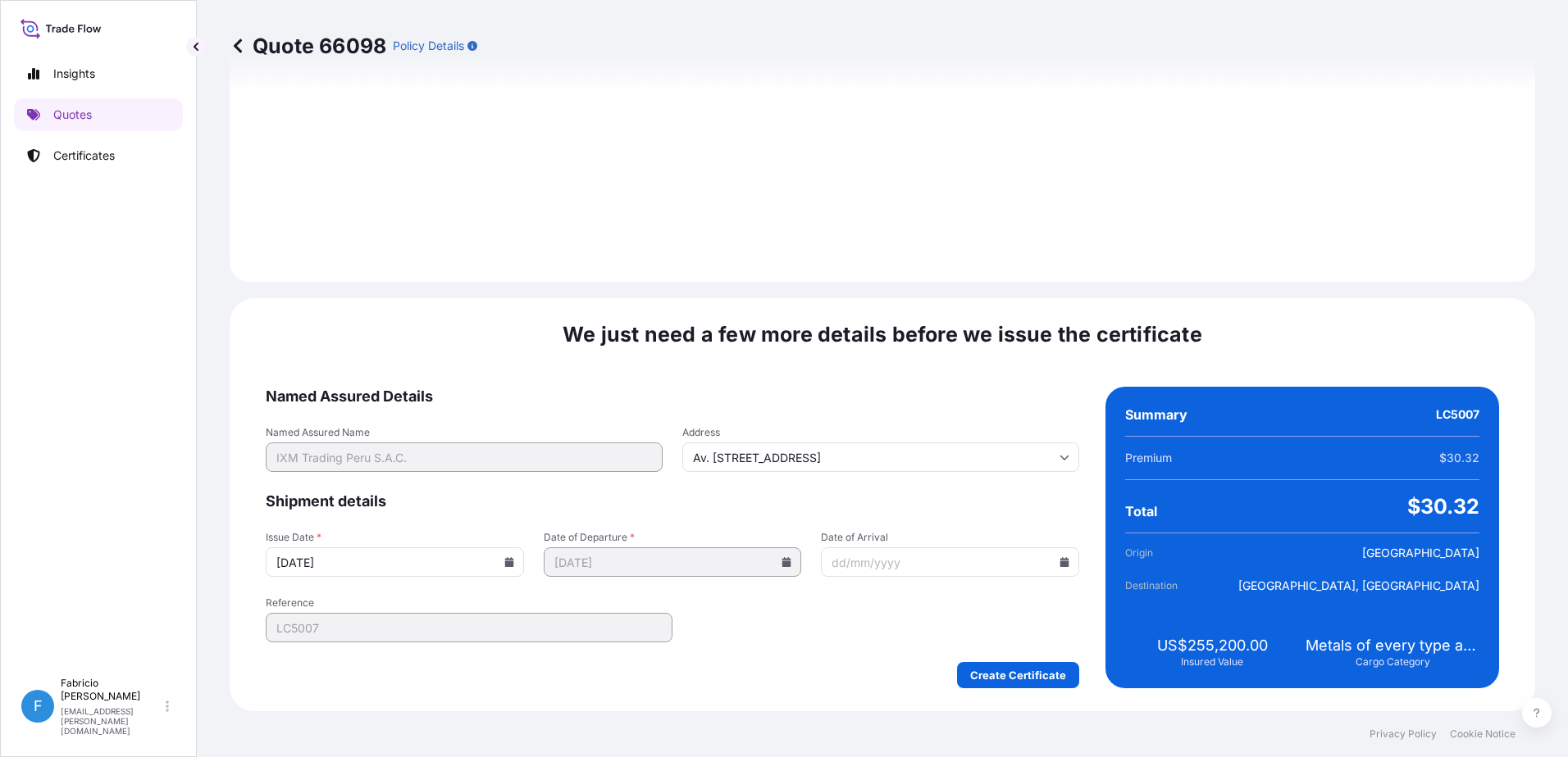
click at [885, 569] on input "Date of Arrival" at bounding box center [950, 563] width 258 height 29
click at [1059, 563] on icon at bounding box center [1064, 563] width 10 height 10
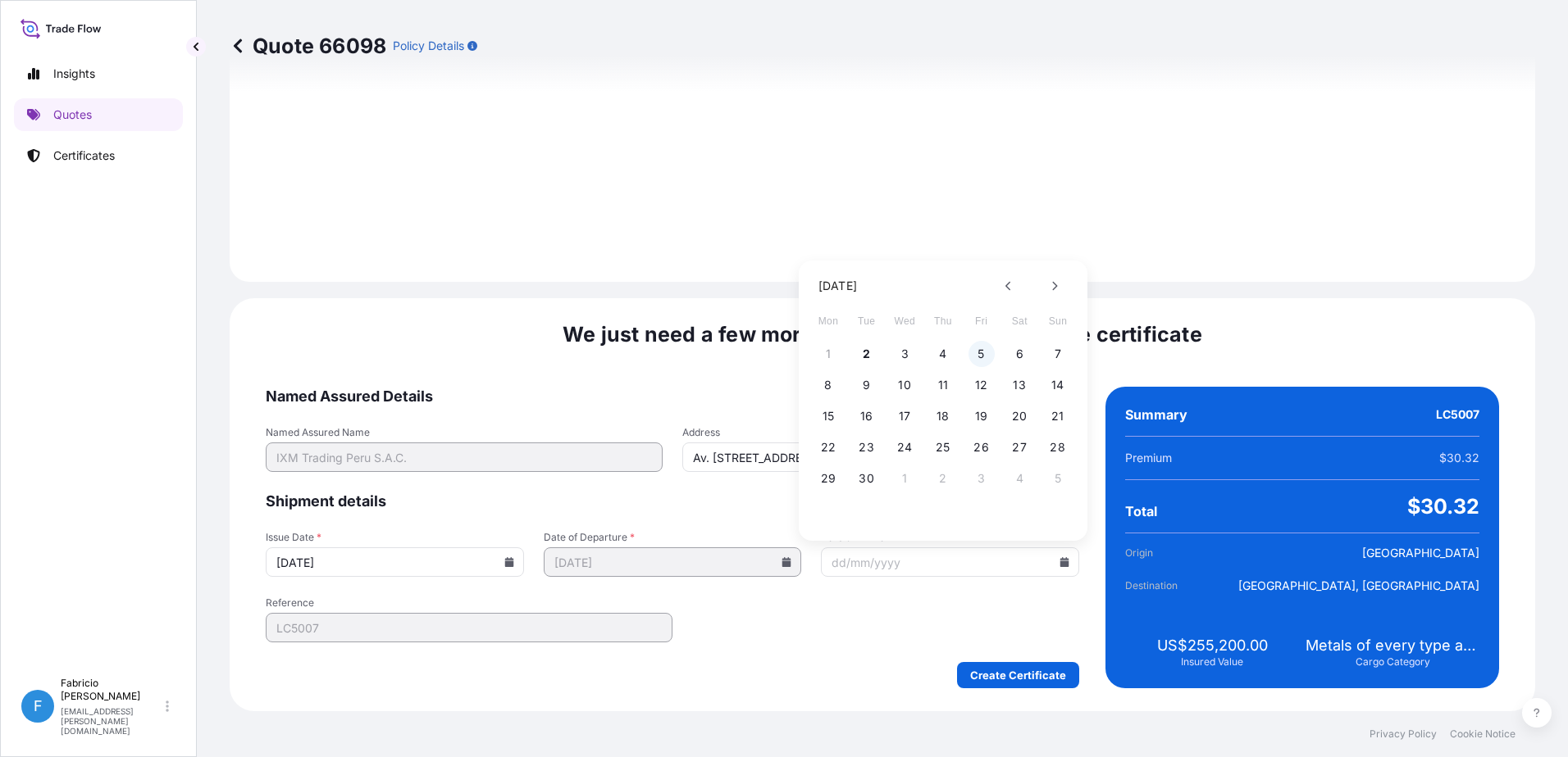
click at [982, 358] on button "5" at bounding box center [981, 354] width 26 height 26
type input "[DATE]"
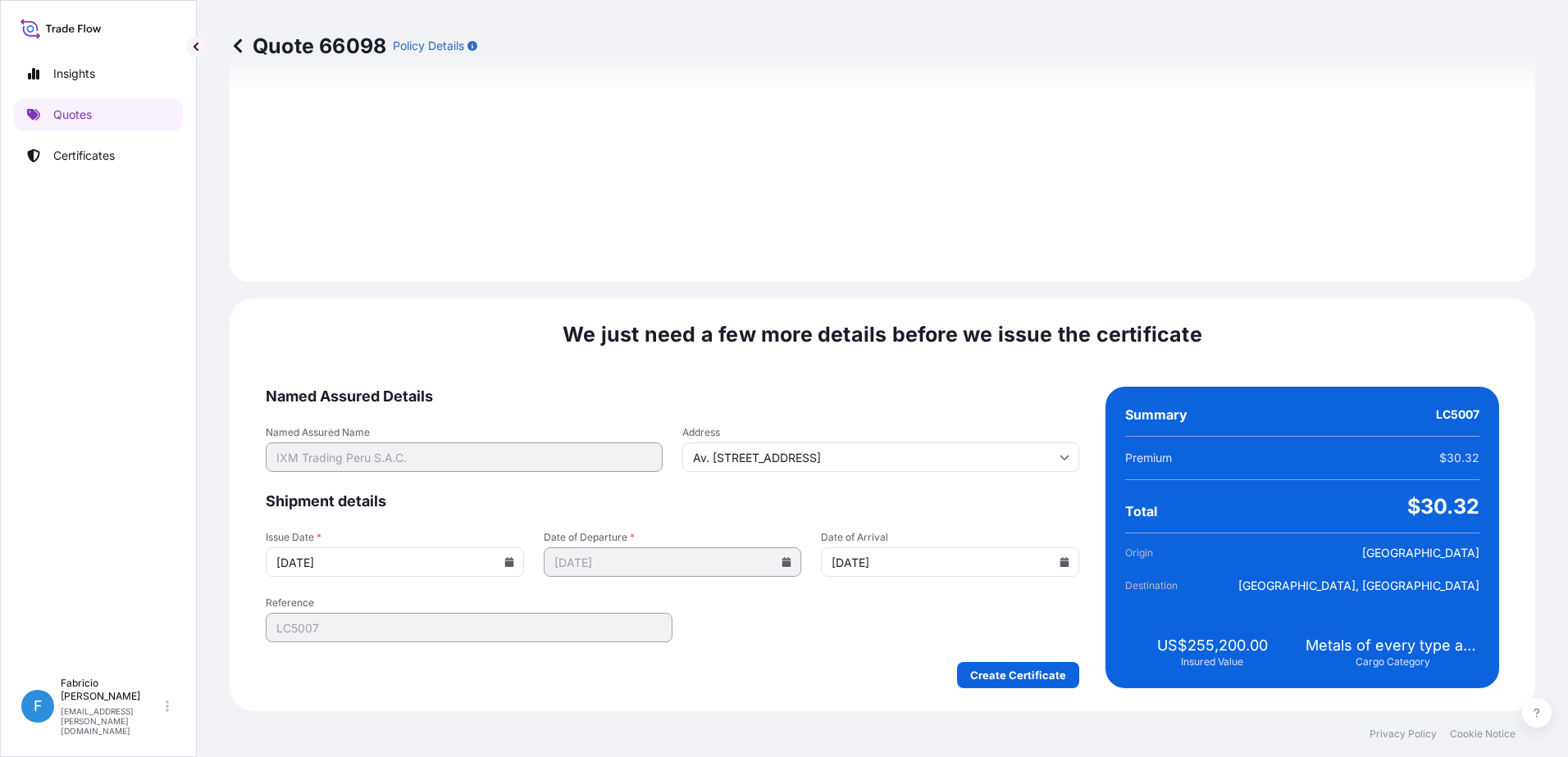
click at [882, 637] on form "Named Assured Details Named Assured Name IXM Trading Peru S.A.C. Address Av. [S…" at bounding box center [672, 537] width 814 height 302
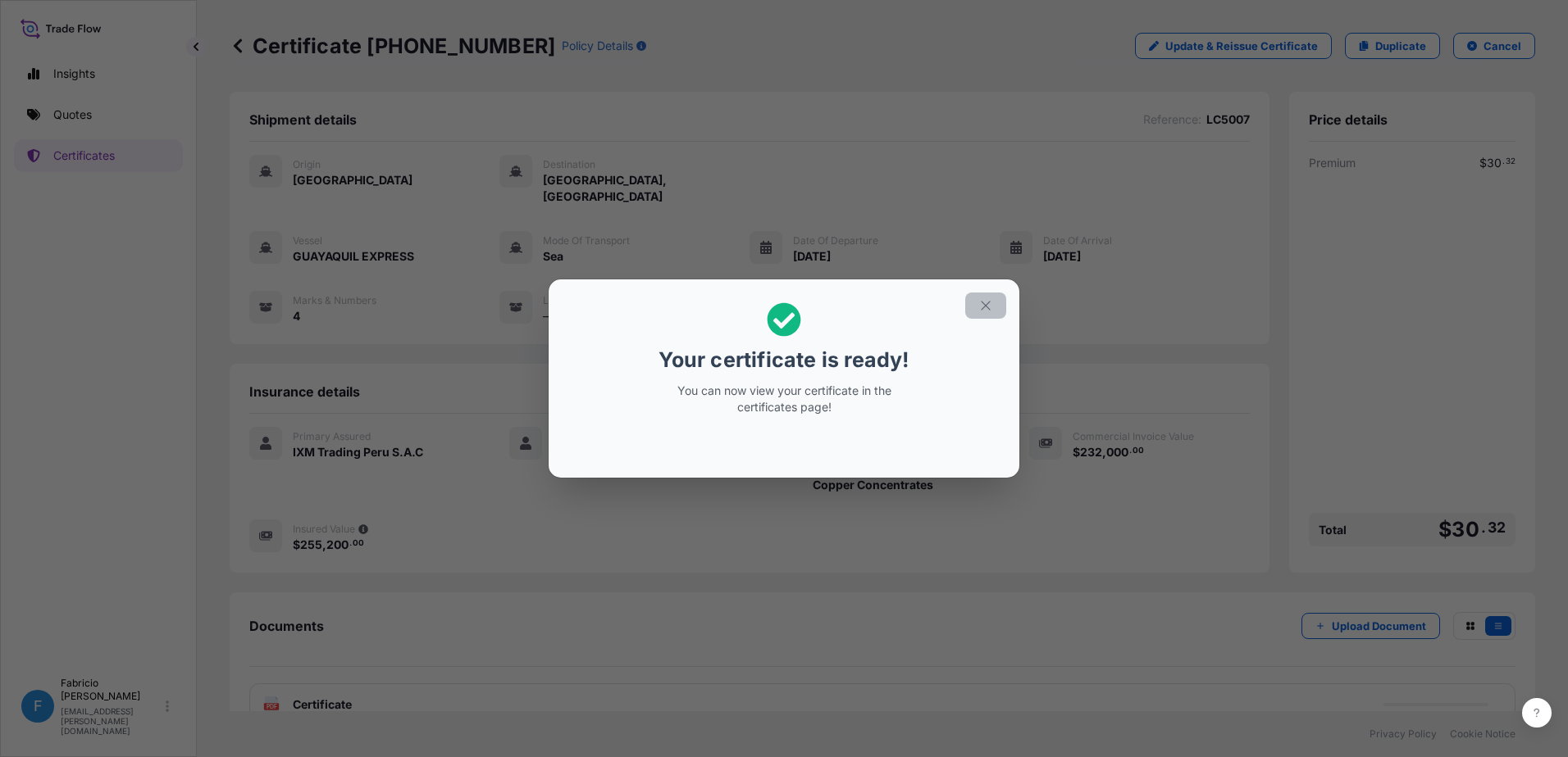
click at [992, 311] on icon "button" at bounding box center [985, 305] width 15 height 15
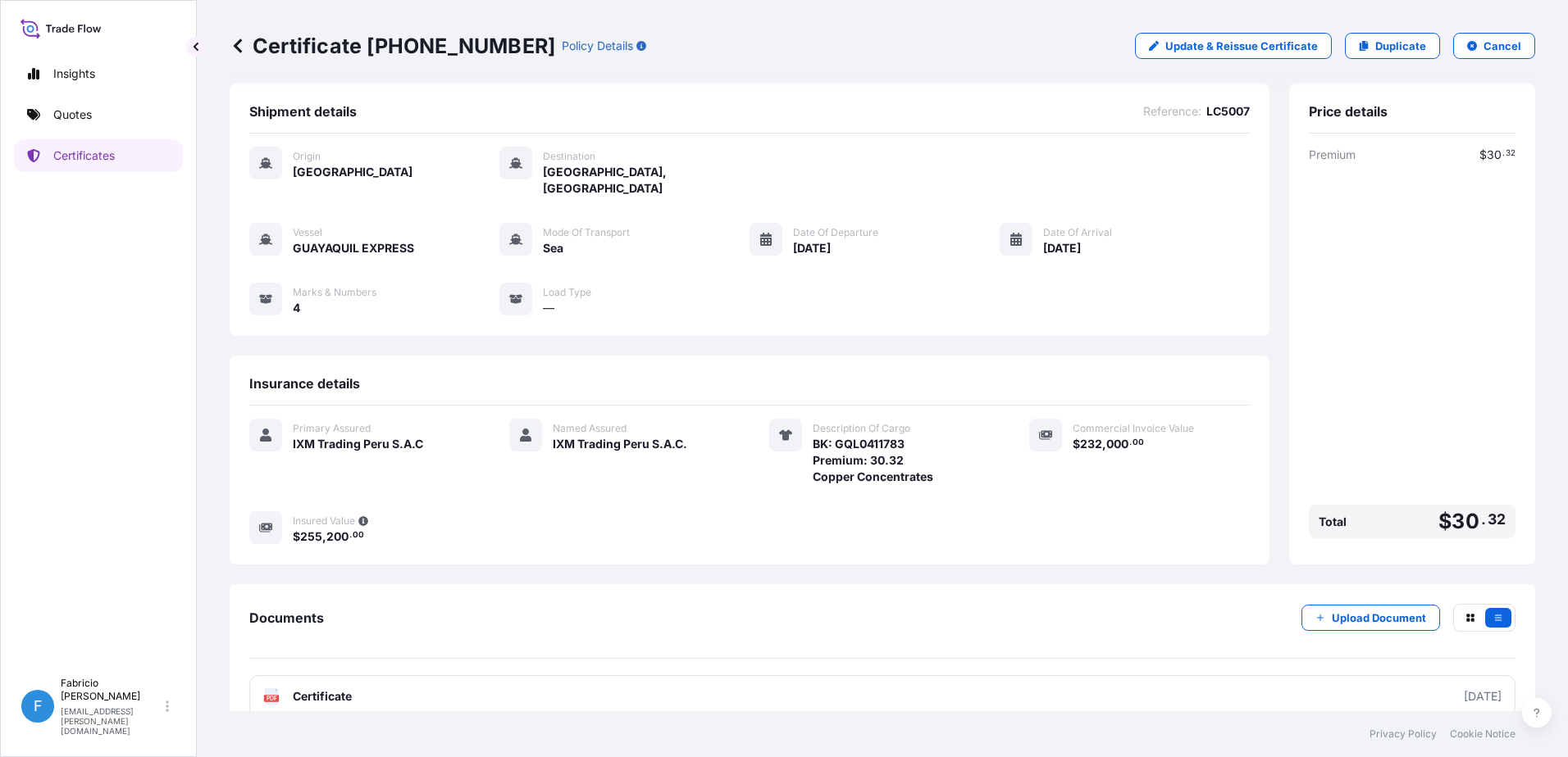
scroll to position [18, 0]
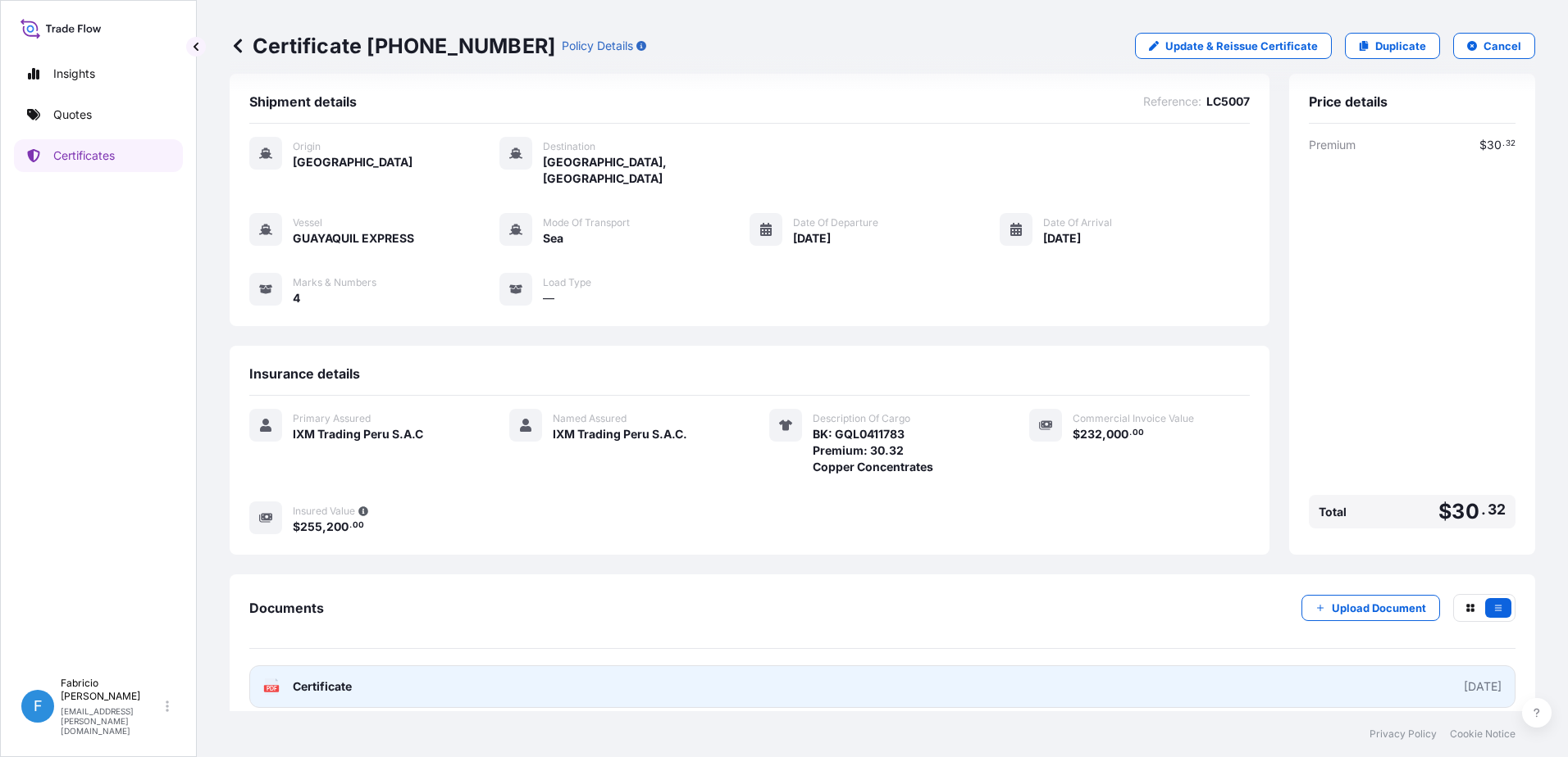
click at [527, 676] on link "PDF Certificate [DATE]" at bounding box center [882, 687] width 1266 height 43
